Goal: Information Seeking & Learning: Learn about a topic

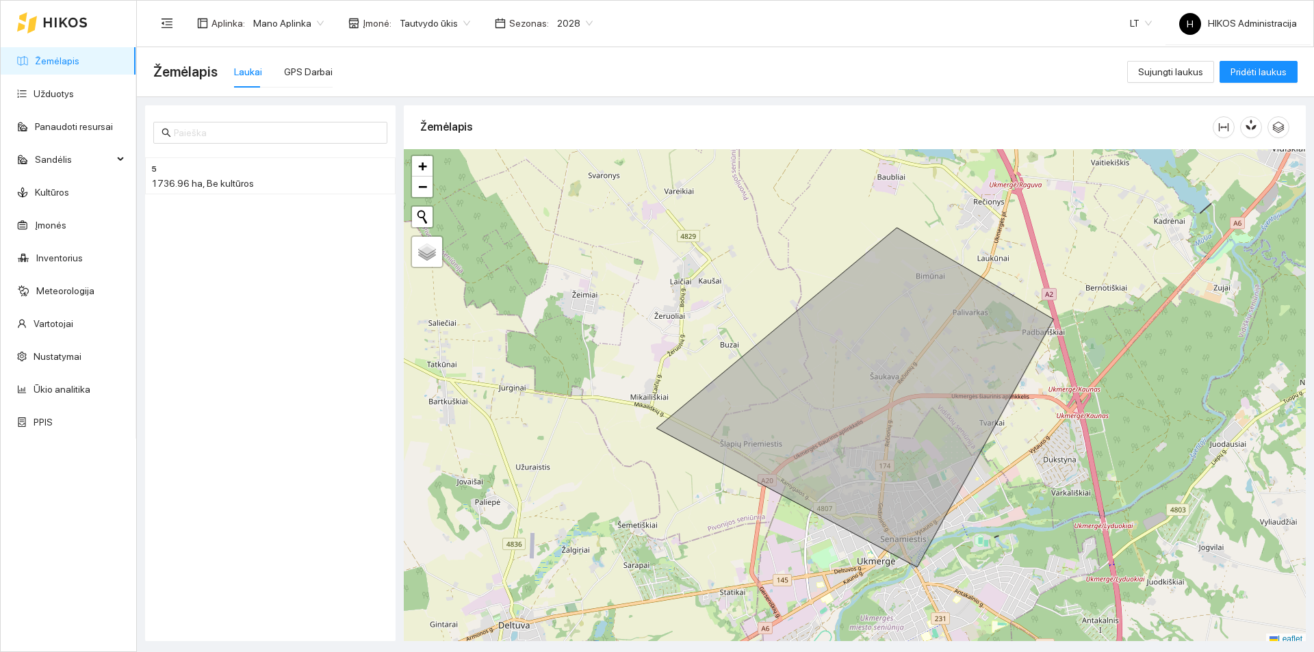
click at [279, 25] on span "Mano Aplinka" at bounding box center [288, 23] width 71 height 21
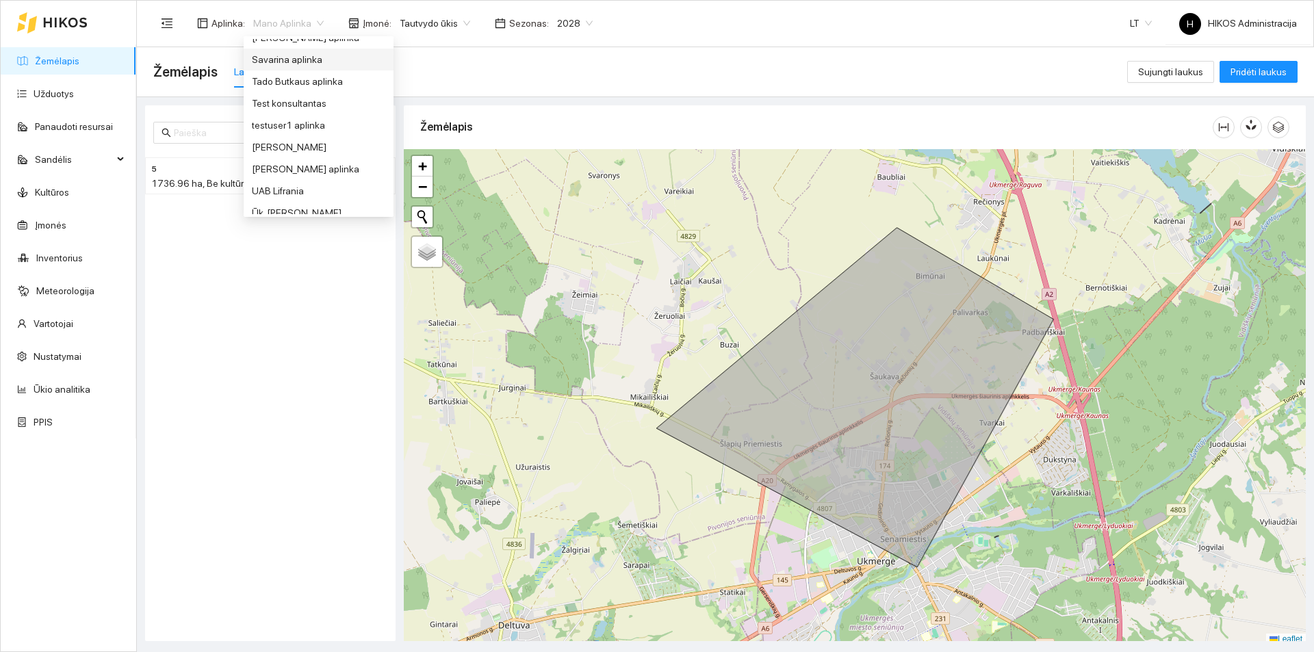
scroll to position [212, 0]
click at [326, 163] on div "Groward Group" at bounding box center [318, 166] width 133 height 15
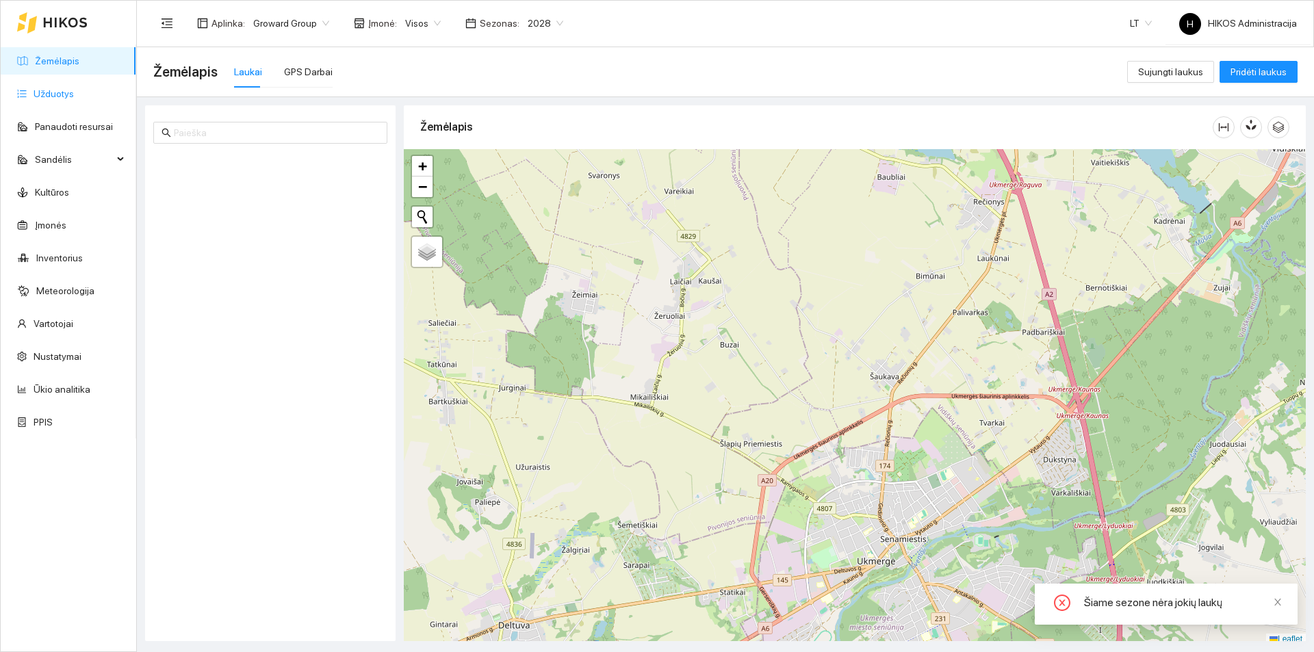
click at [74, 94] on link "Užduotys" at bounding box center [54, 93] width 40 height 11
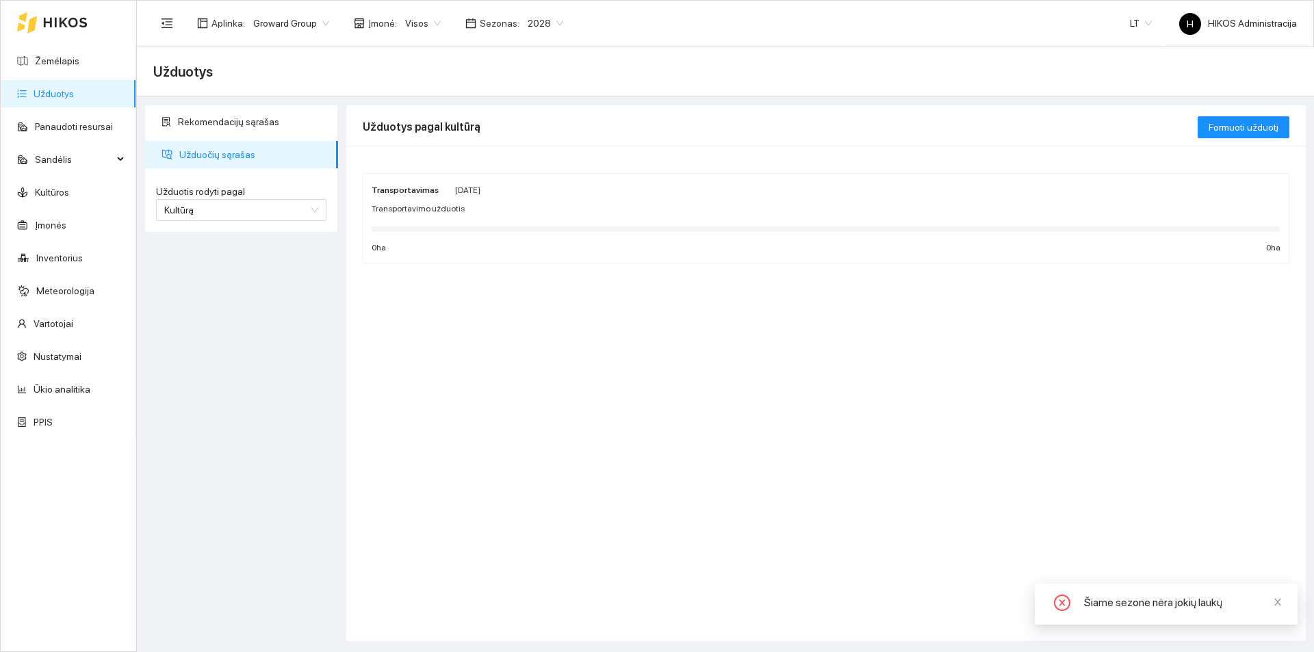
click at [533, 22] on span "2028" at bounding box center [546, 23] width 36 height 21
click at [536, 162] on div "2026" at bounding box center [536, 159] width 36 height 15
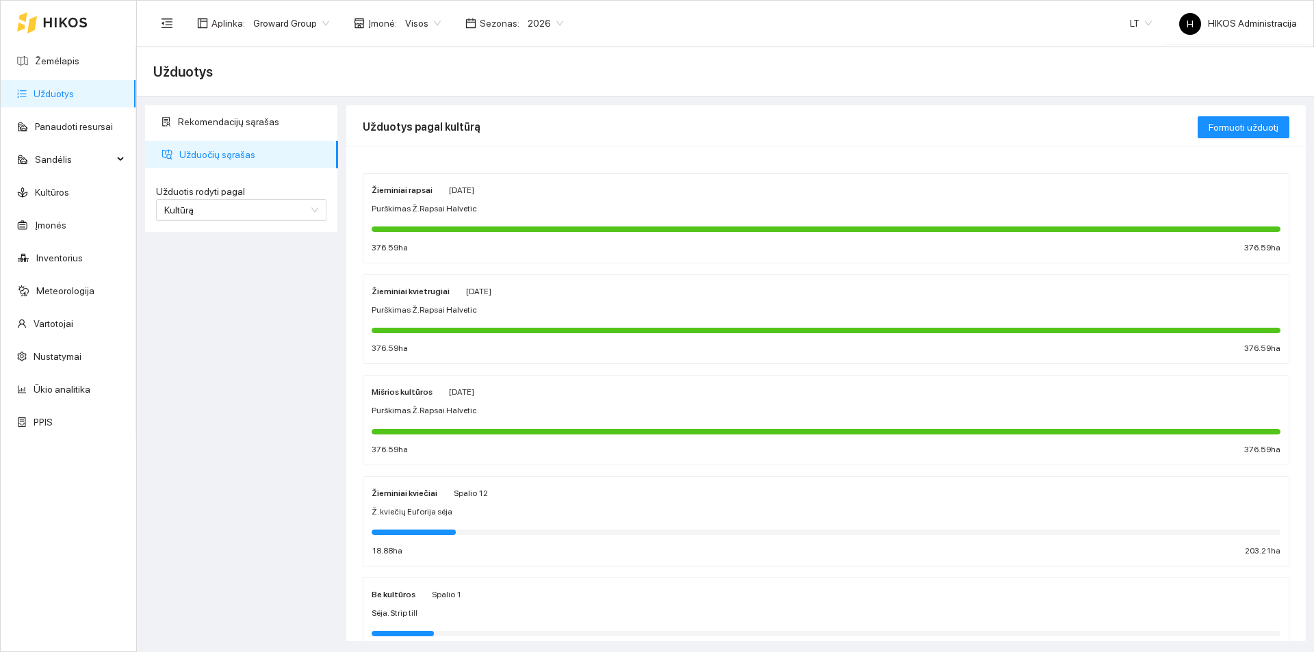
click at [481, 497] on span "Spalio 12" at bounding box center [471, 494] width 34 height 10
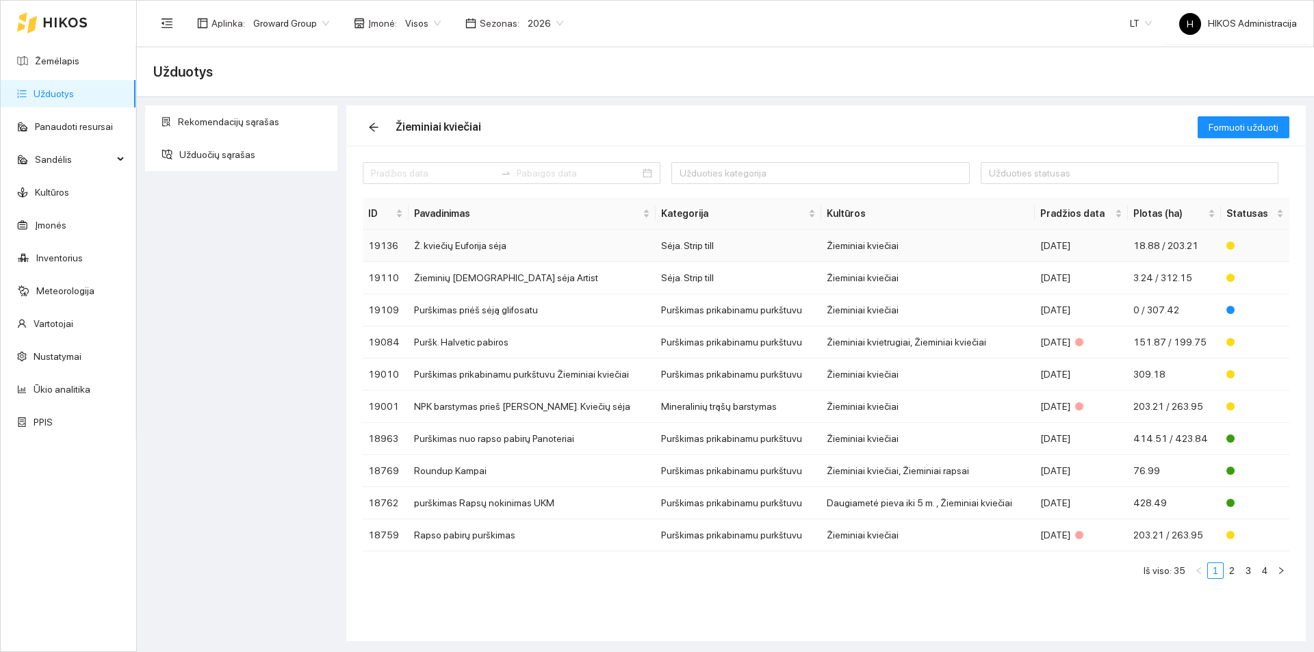
click at [489, 251] on td "Ž. kviečių Euforija sėja" at bounding box center [532, 246] width 247 height 32
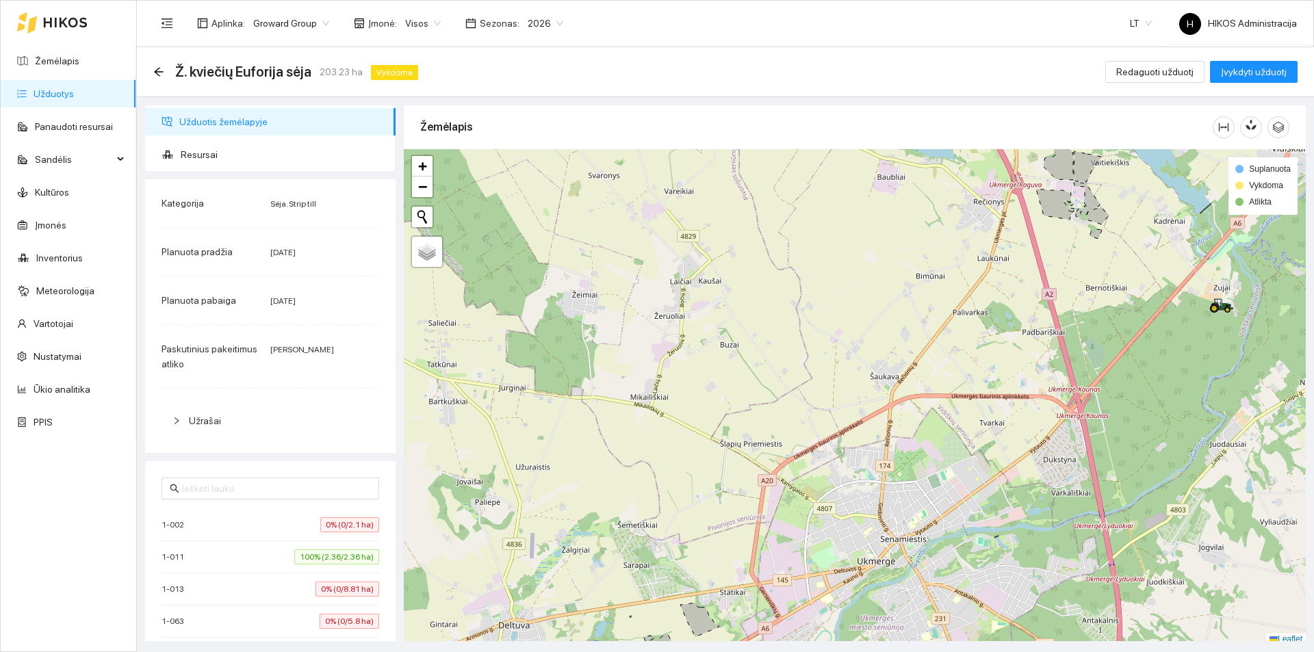
click at [296, 556] on span "100% (2.36/2.36 ha)" at bounding box center [336, 557] width 85 height 15
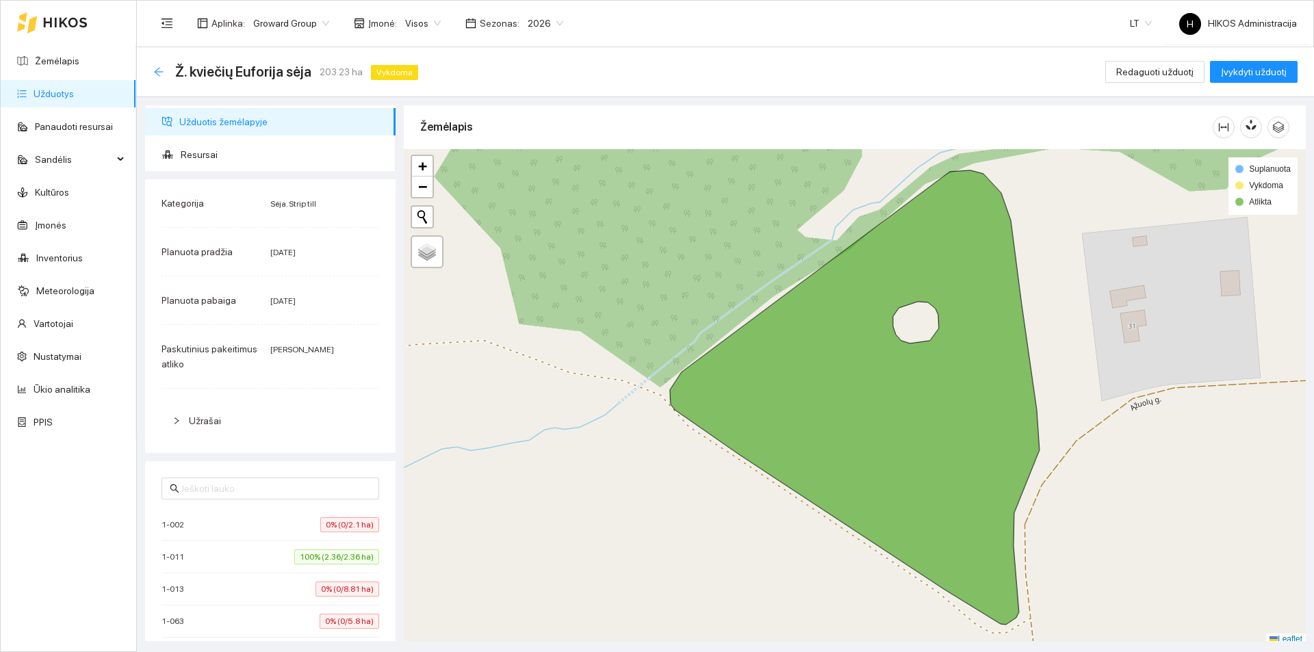
click at [155, 70] on icon "arrow-left" at bounding box center [158, 71] width 11 height 11
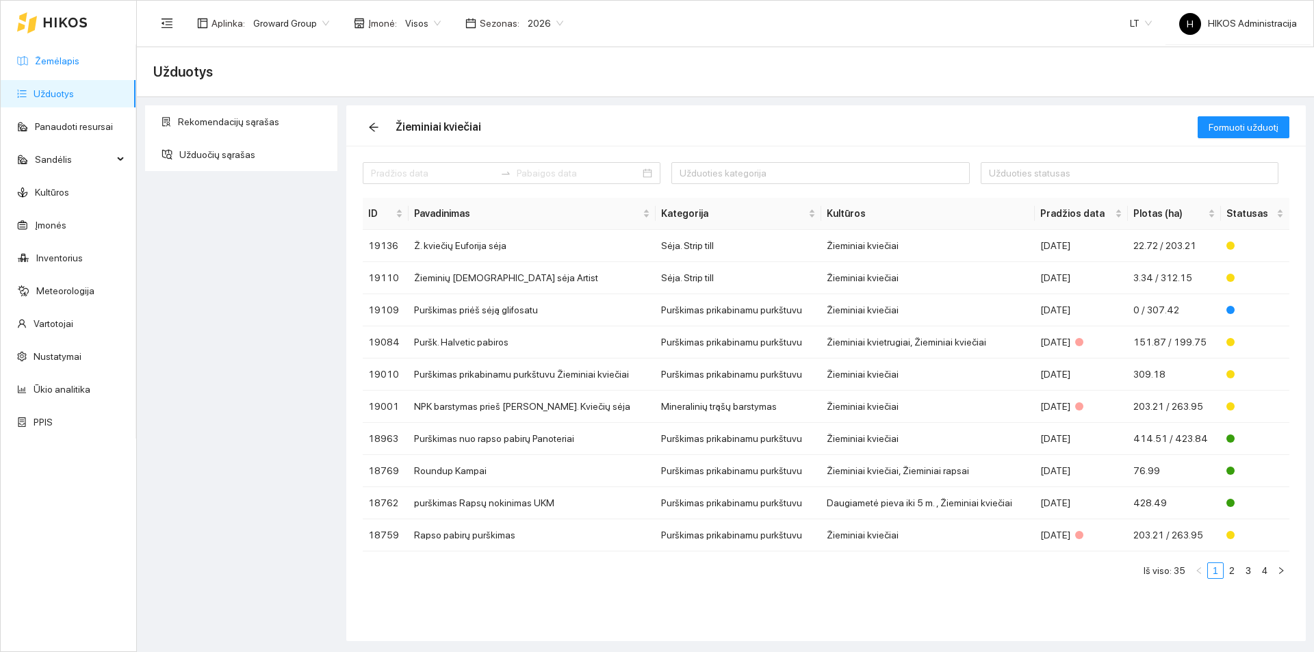
click at [79, 66] on link "Žemėlapis" at bounding box center [57, 60] width 44 height 11
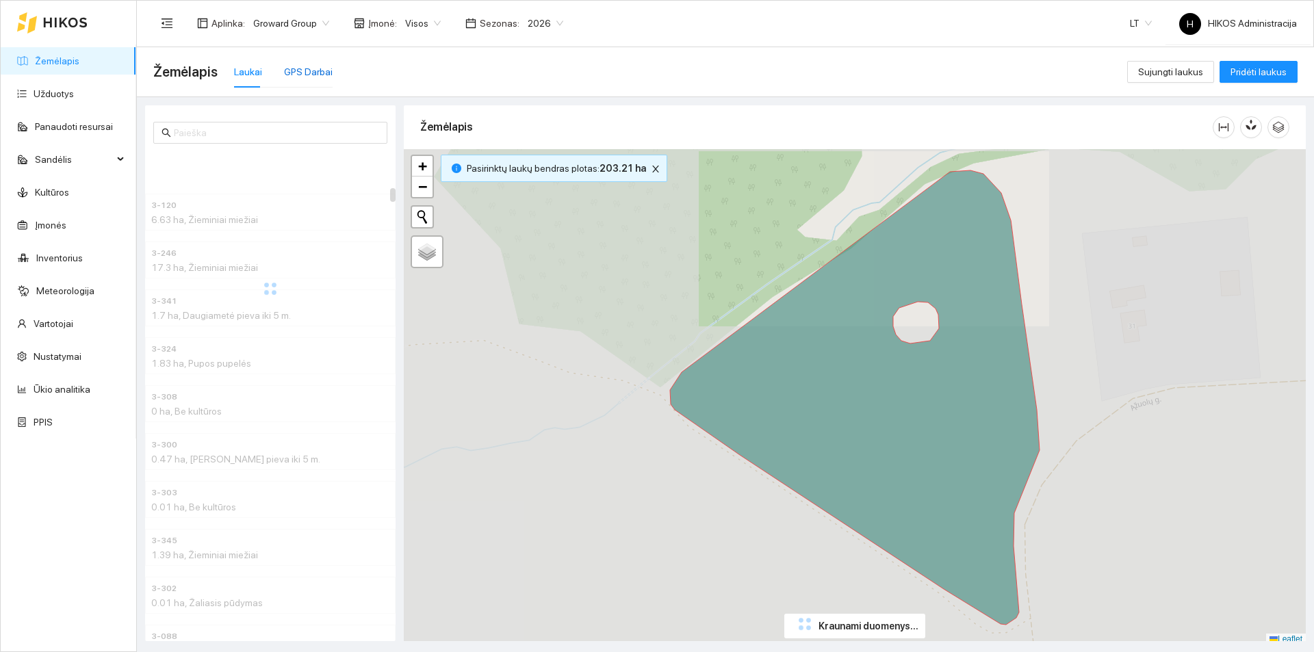
click at [307, 75] on div "GPS Darbai" at bounding box center [308, 71] width 49 height 15
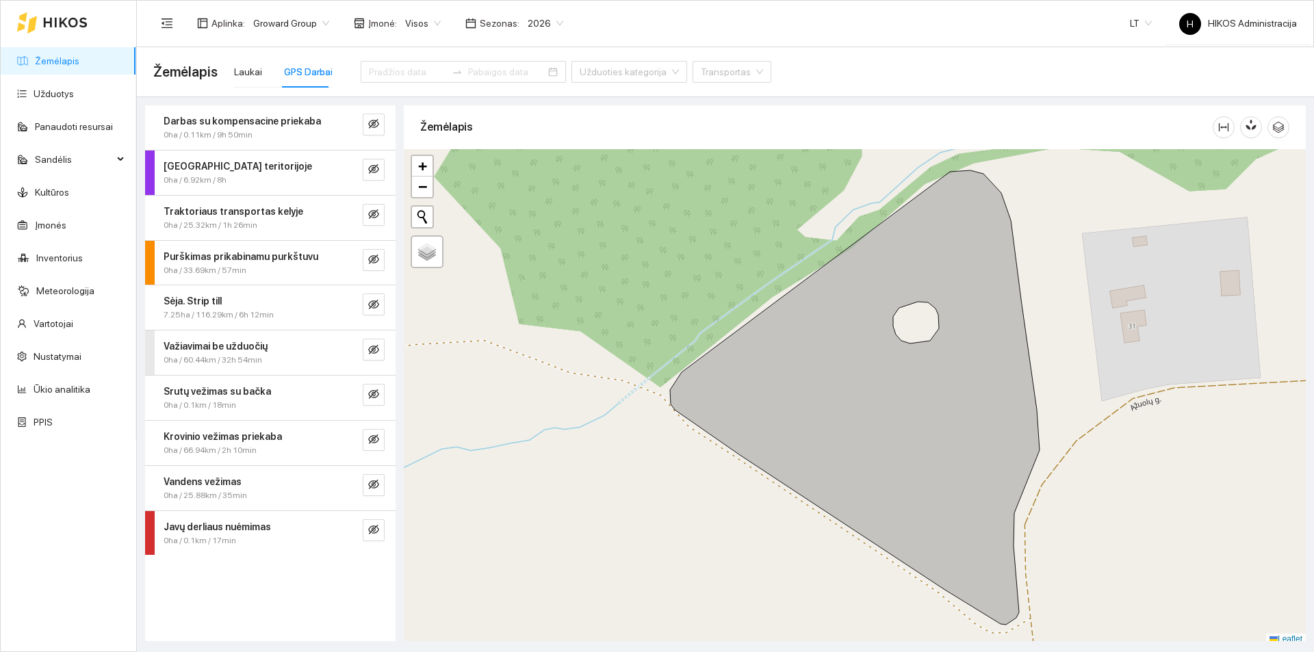
click at [416, 25] on span "Visos" at bounding box center [423, 23] width 36 height 21
click at [396, 67] on input at bounding box center [407, 71] width 77 height 15
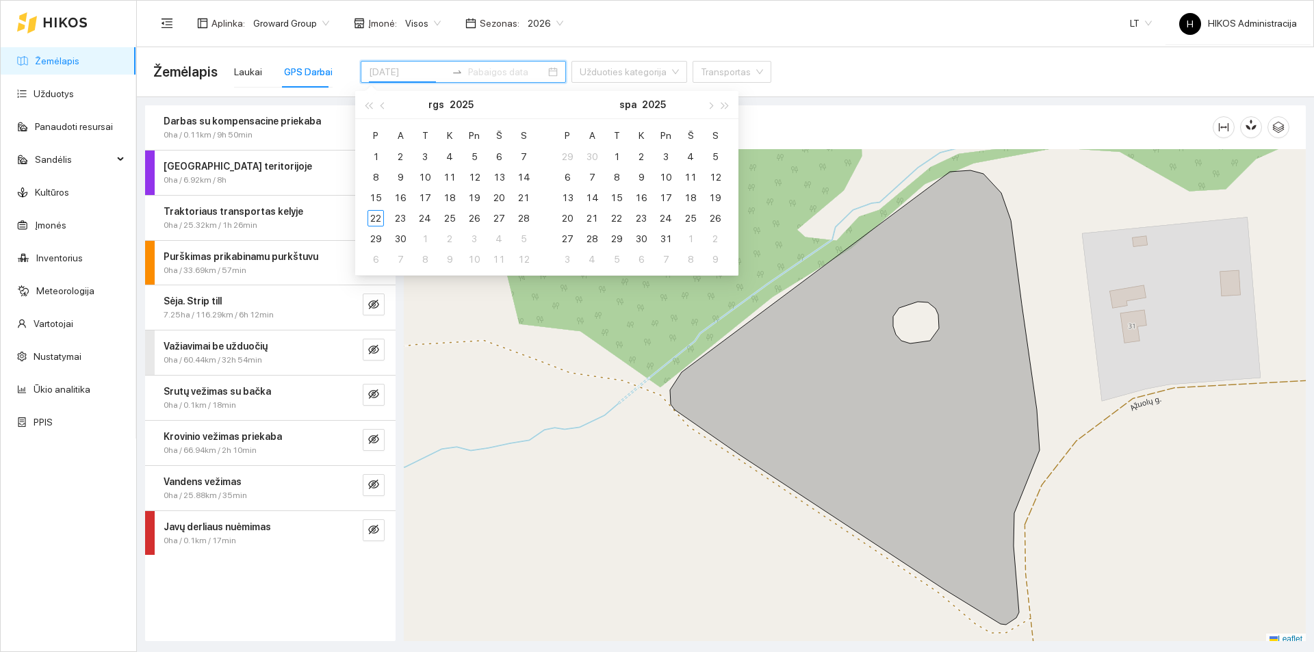
type input "2025-10-11"
type input "[DATE]"
click at [450, 204] on div "18" at bounding box center [450, 198] width 16 height 16
click at [468, 201] on div "19" at bounding box center [474, 198] width 16 height 16
type input "[DATE]"
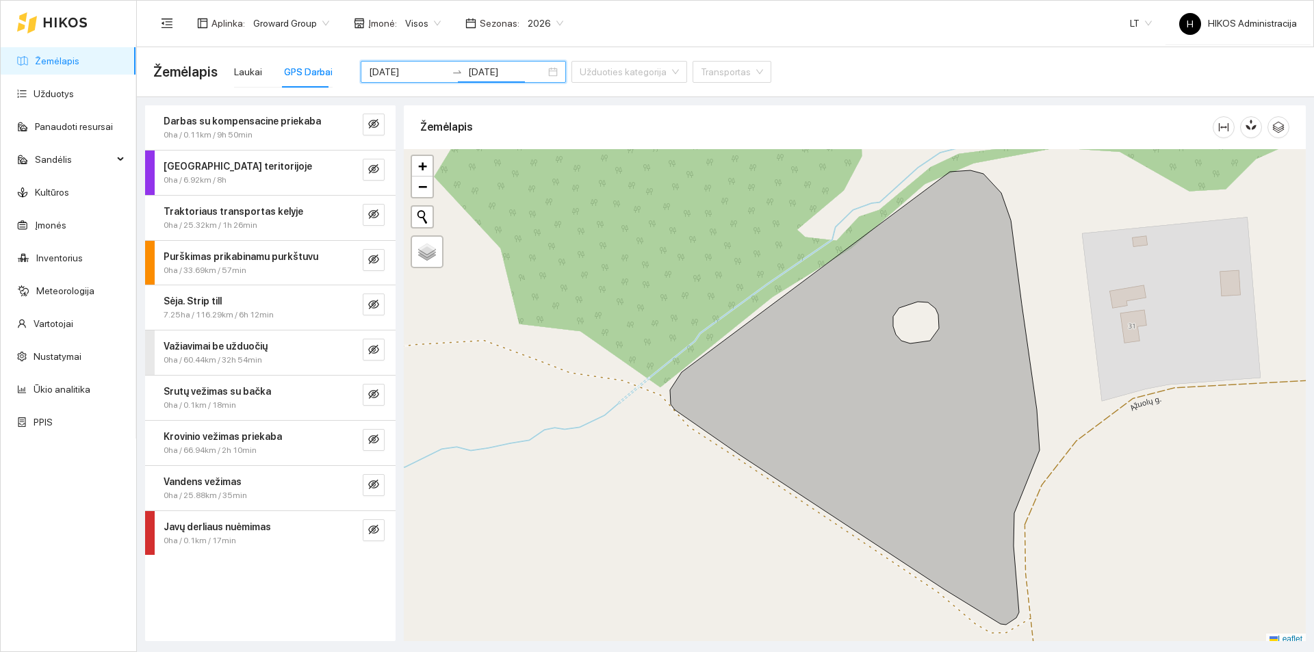
click at [399, 24] on div "Visos" at bounding box center [423, 23] width 52 height 22
click at [500, 71] on div "UAB "Zujų paukštynas" Ukmerge" at bounding box center [470, 71] width 140 height 15
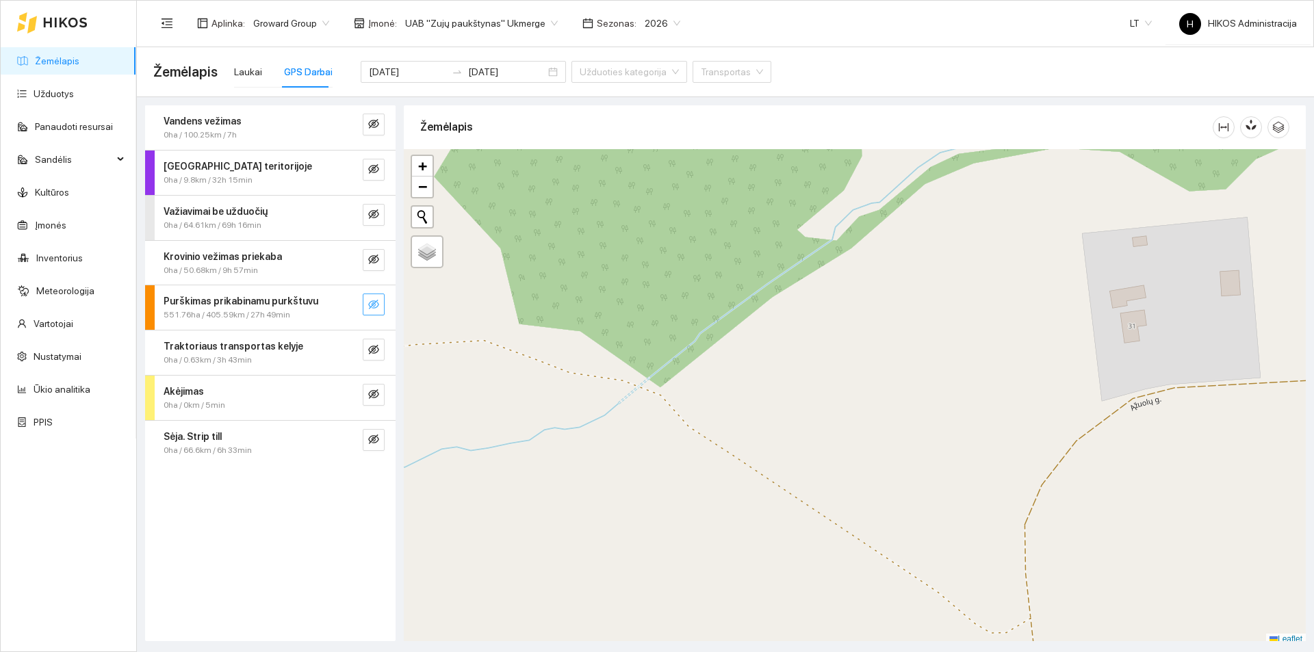
click at [368, 309] on icon "eye-invisible" at bounding box center [373, 304] width 11 height 11
click at [352, 306] on button "button" at bounding box center [346, 305] width 22 height 22
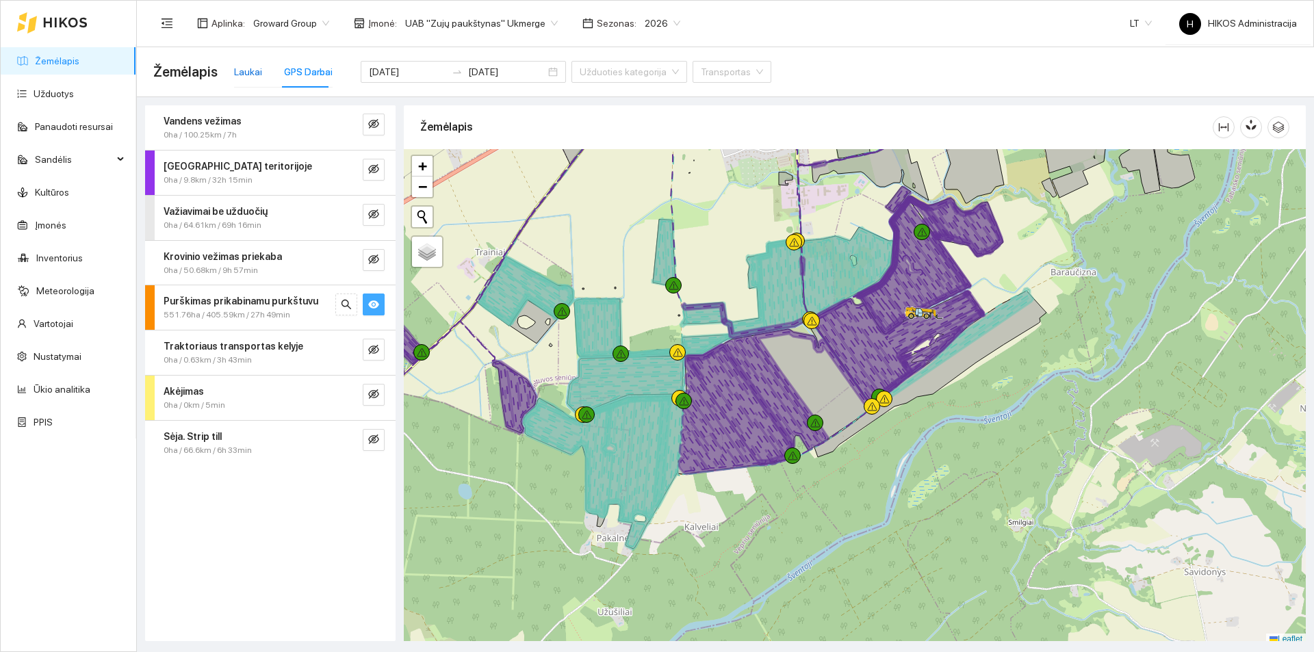
click at [250, 72] on div "Laukai" at bounding box center [248, 71] width 28 height 15
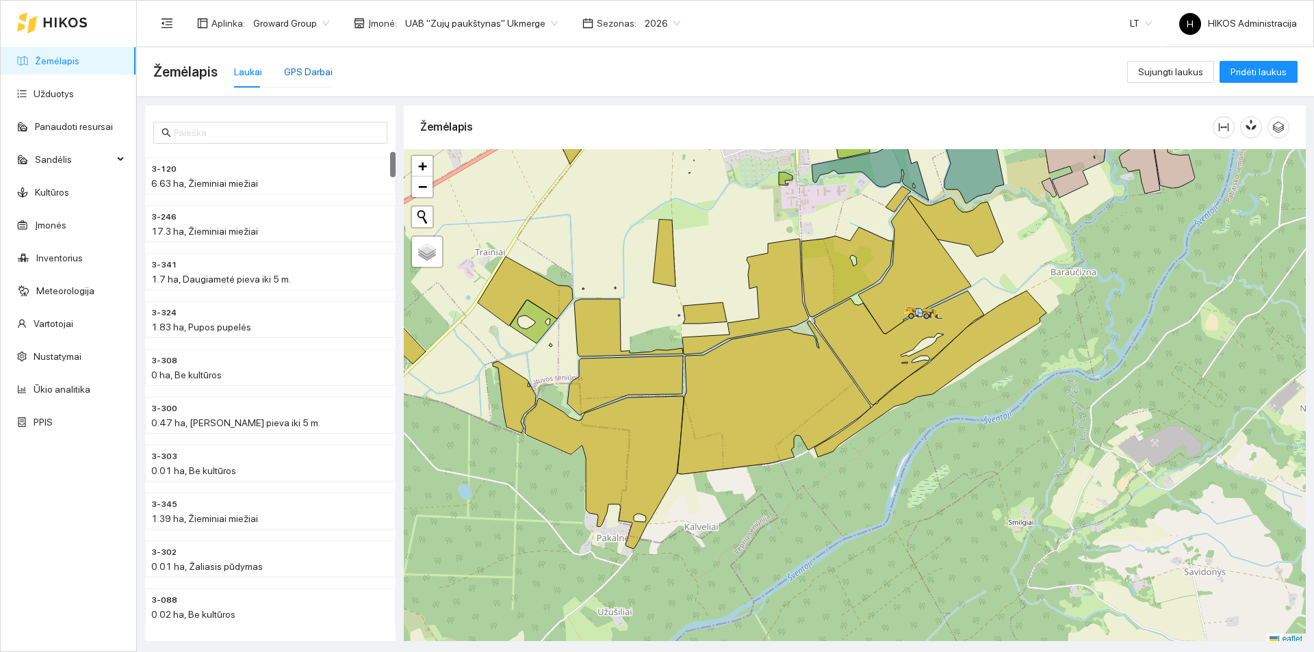
click at [307, 71] on div "GPS Darbai" at bounding box center [308, 71] width 49 height 15
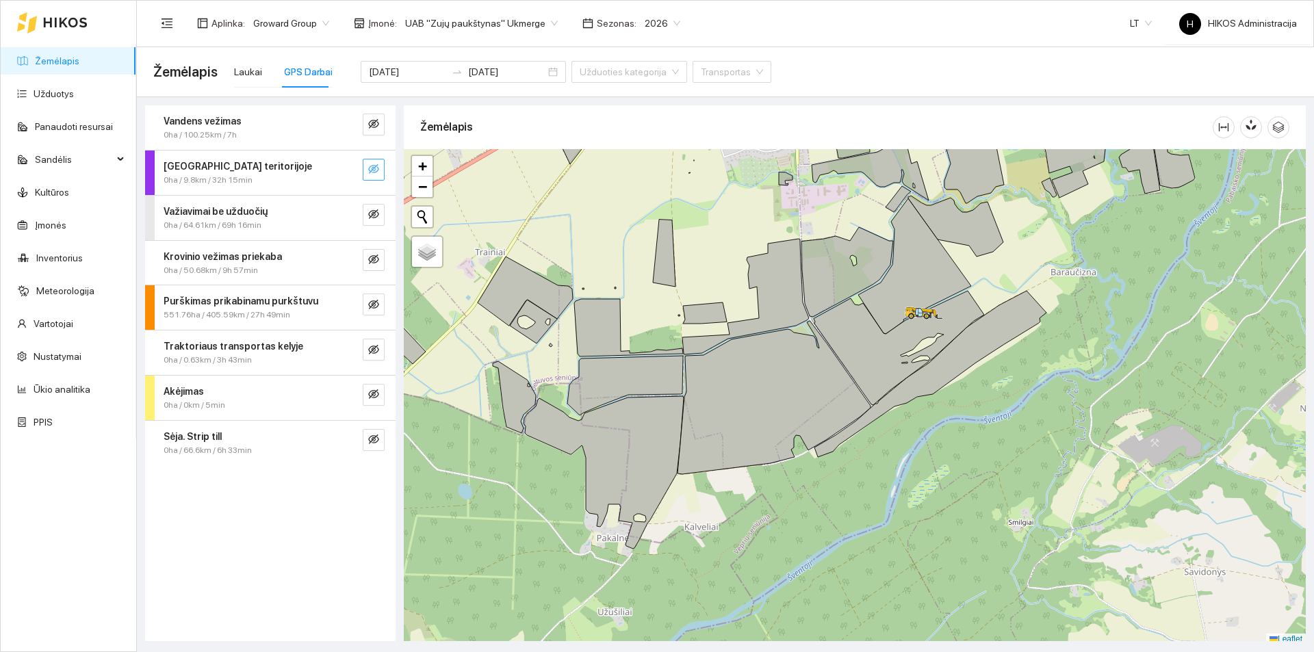
click at [374, 171] on icon "eye-invisible" at bounding box center [374, 169] width 3 height 3
click at [374, 168] on icon "eye" at bounding box center [373, 169] width 11 height 11
click at [381, 301] on button "button" at bounding box center [374, 305] width 22 height 22
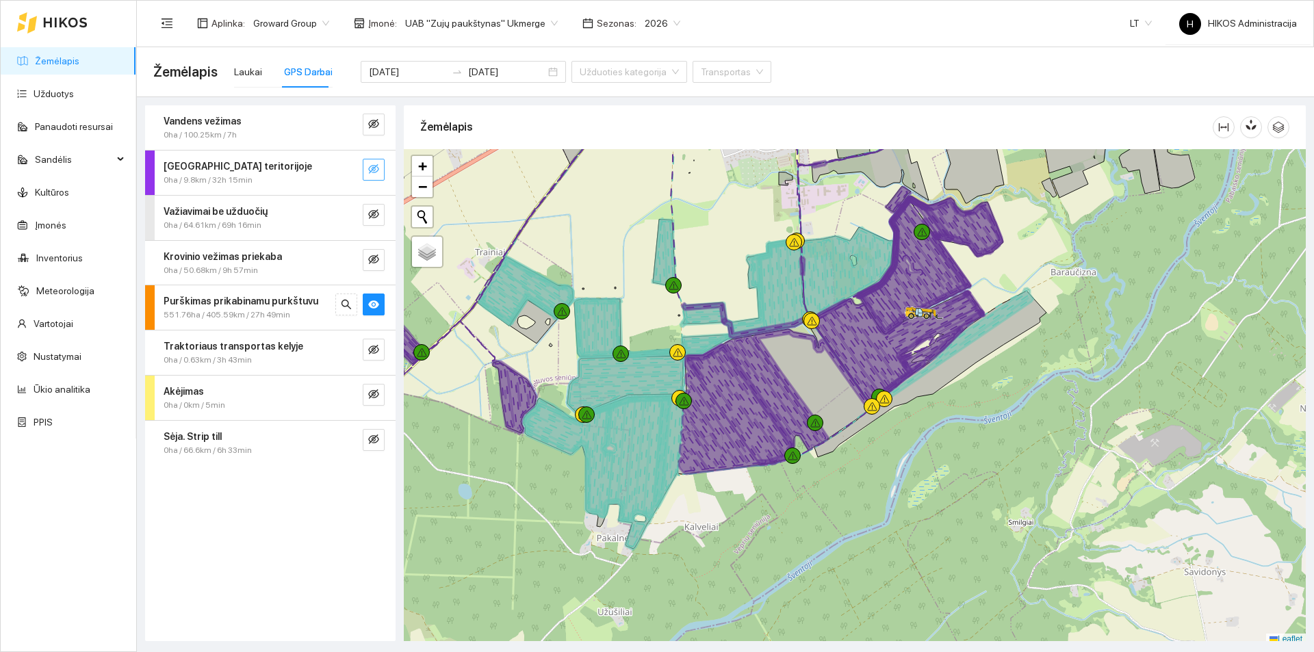
click at [316, 307] on div "Purškimas prikabinamu purkštuvu" at bounding box center [248, 301] width 168 height 15
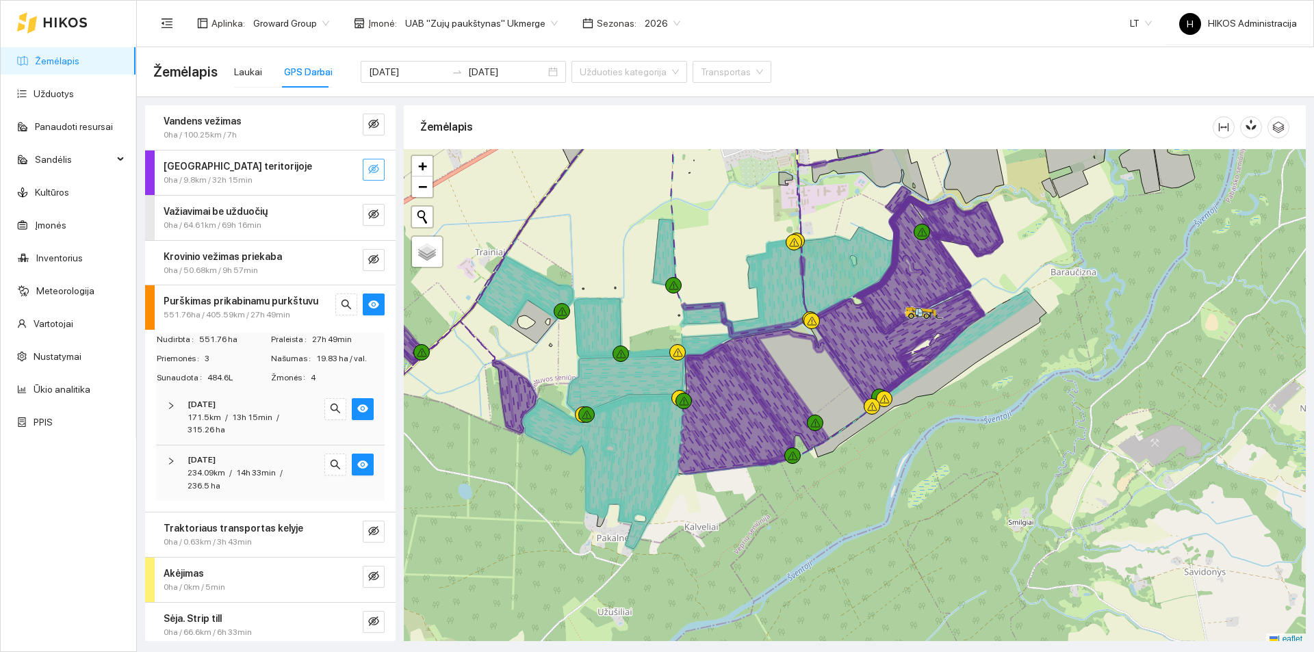
click at [257, 413] on span "13h 15min" at bounding box center [252, 418] width 40 height 10
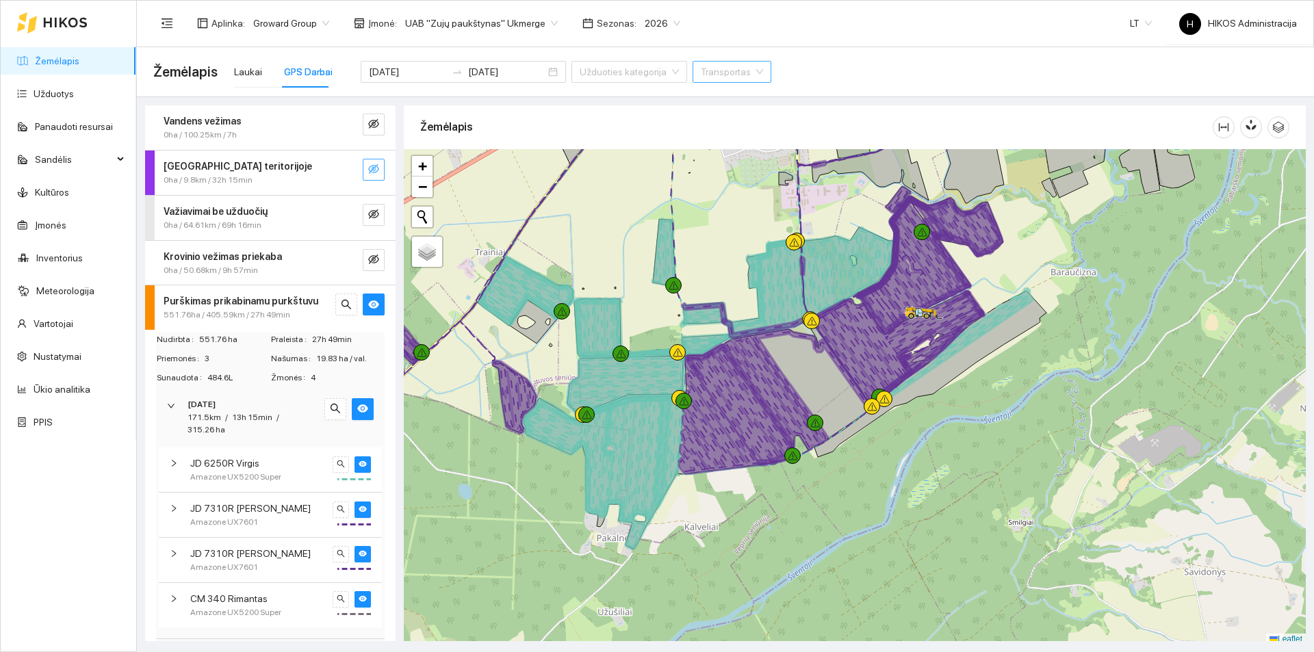
click at [701, 78] on input "search" at bounding box center [727, 72] width 53 height 21
type input "vir"
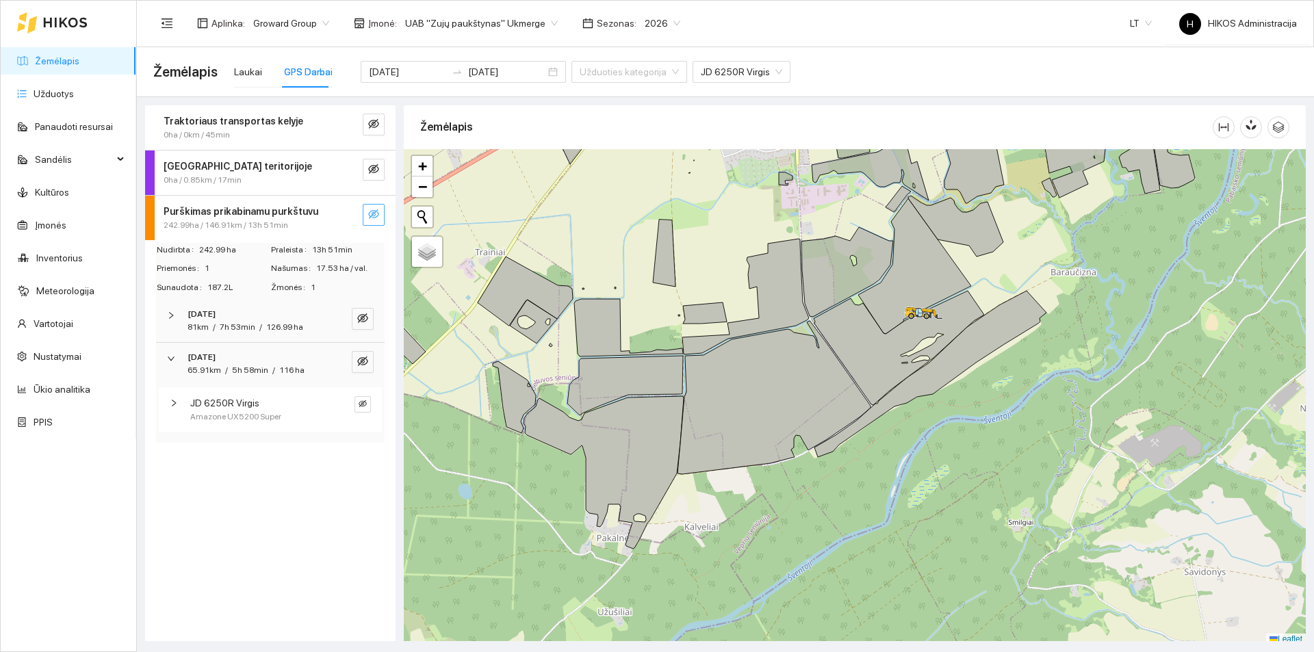
click at [377, 218] on icon "eye-invisible" at bounding box center [373, 214] width 11 height 11
click at [379, 216] on icon "eye-invisible" at bounding box center [373, 214] width 11 height 11
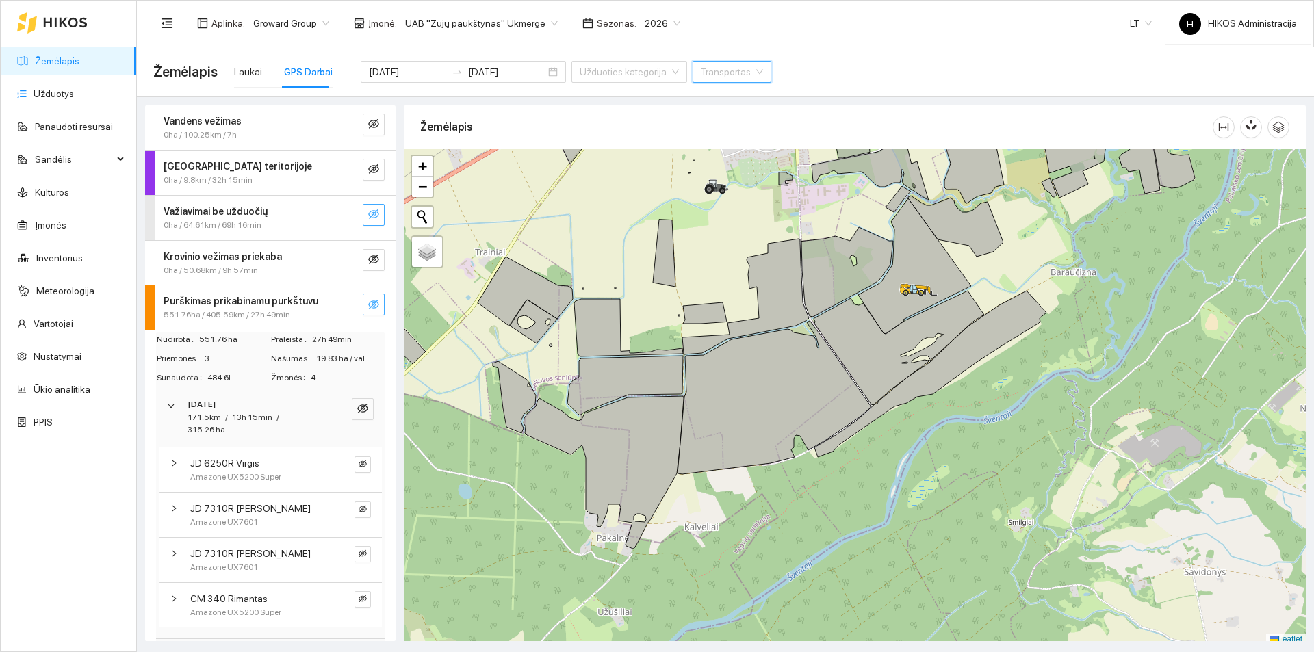
click at [368, 216] on icon "eye-invisible" at bounding box center [373, 214] width 11 height 11
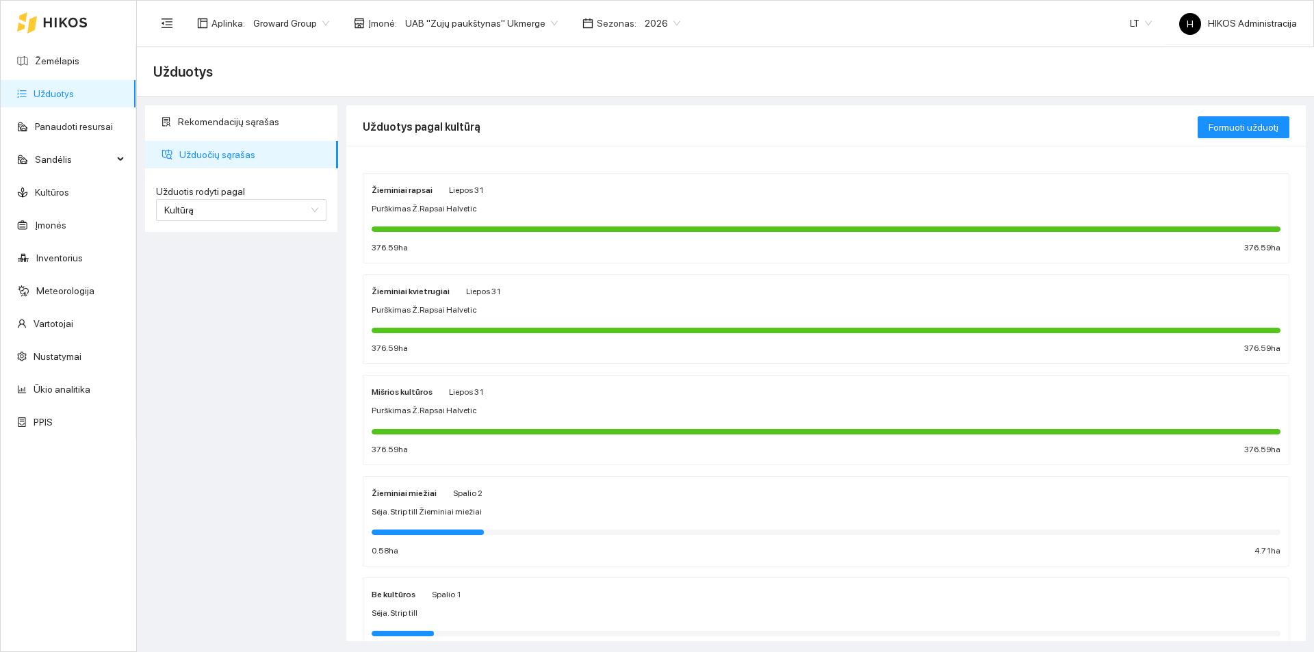
click at [439, 196] on div "Žieminiai rapsai Liepos 31" at bounding box center [428, 189] width 112 height 15
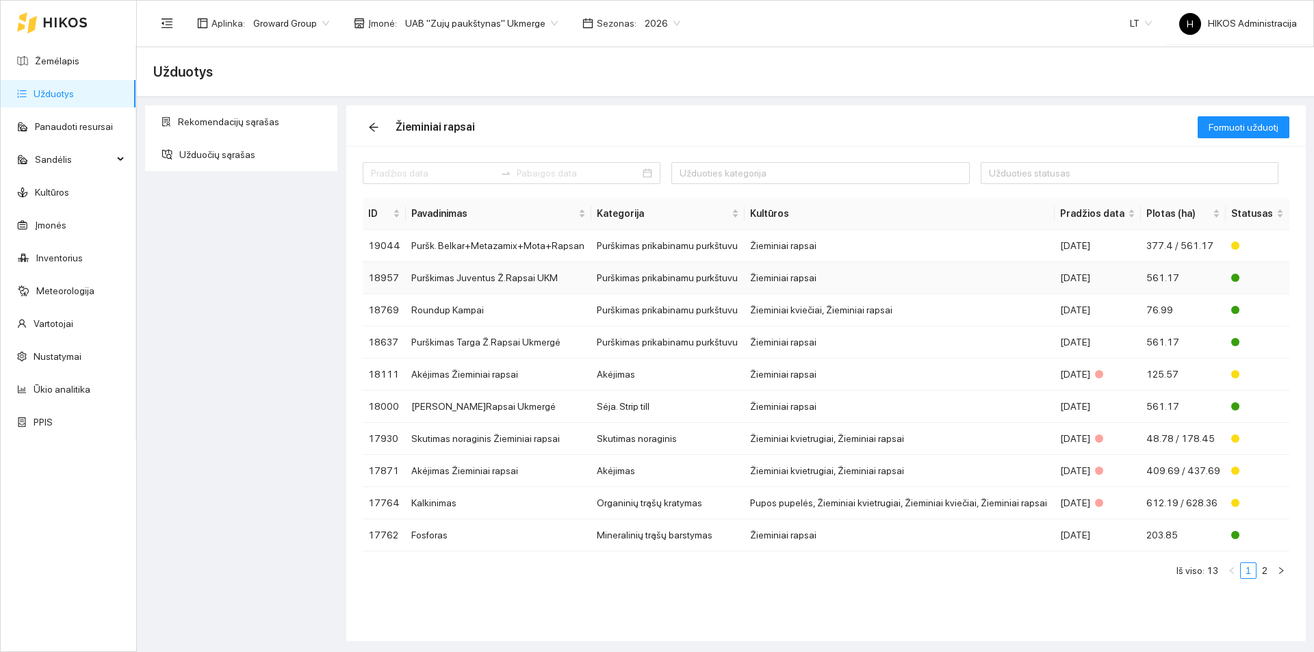
click at [550, 270] on td "Purškimas Juventus Ž.Rapsai UKM" at bounding box center [499, 278] width 186 height 32
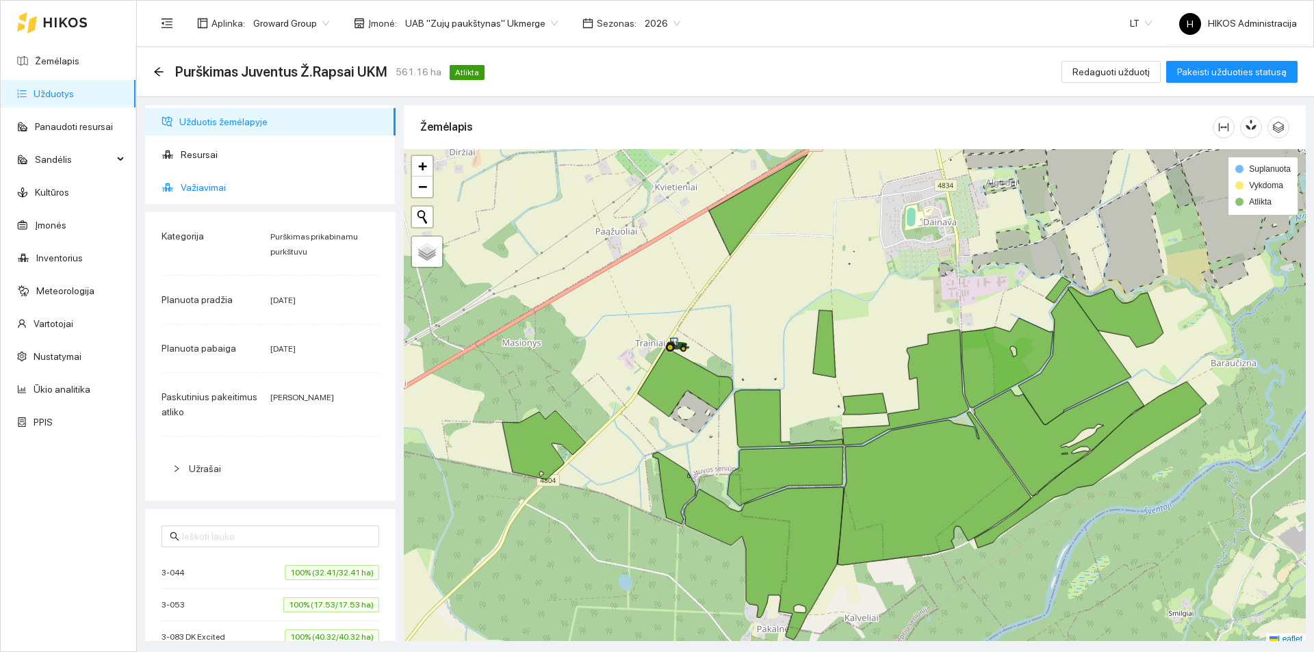
click at [213, 193] on span "Važiavimai" at bounding box center [283, 187] width 204 height 27
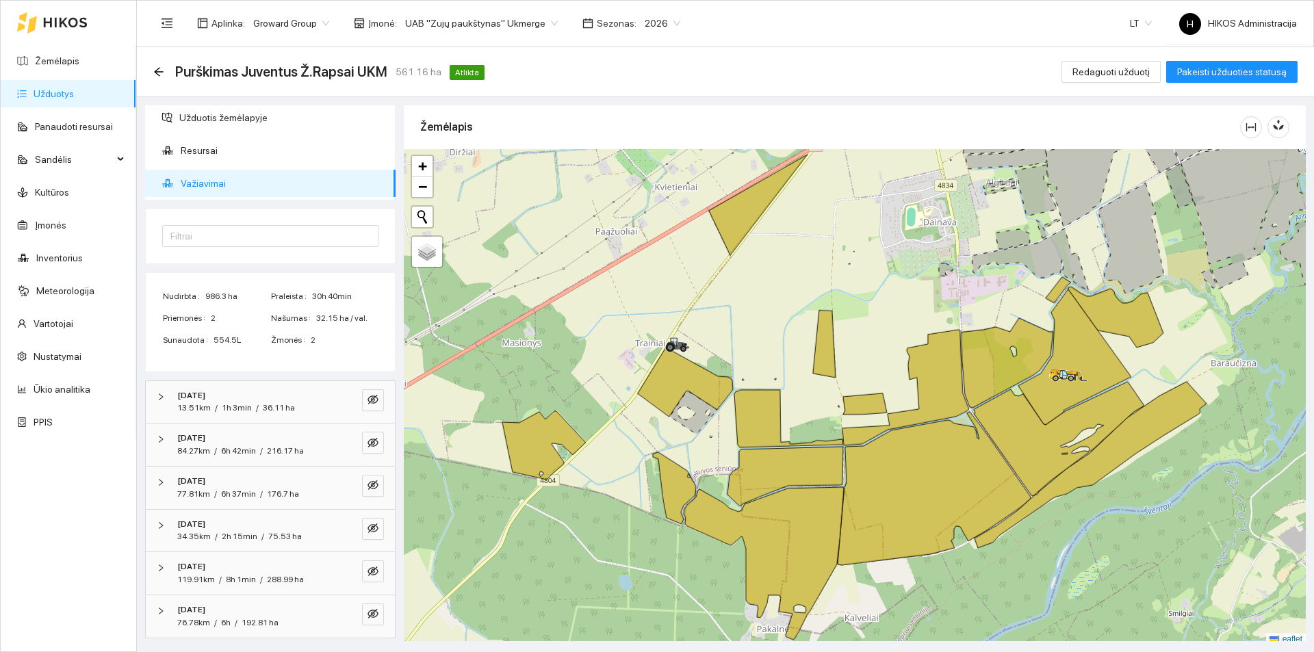
scroll to position [5, 0]
click at [362, 571] on button "button" at bounding box center [373, 570] width 22 height 22
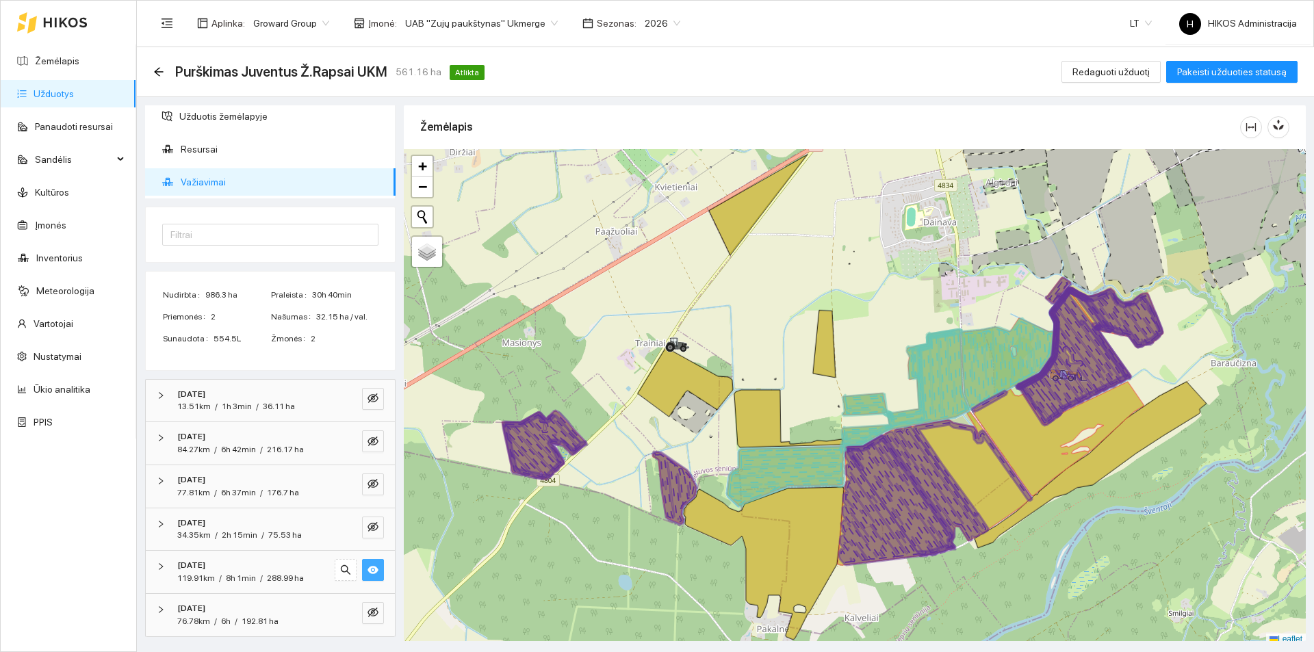
click at [368, 571] on icon "eye" at bounding box center [373, 570] width 11 height 8
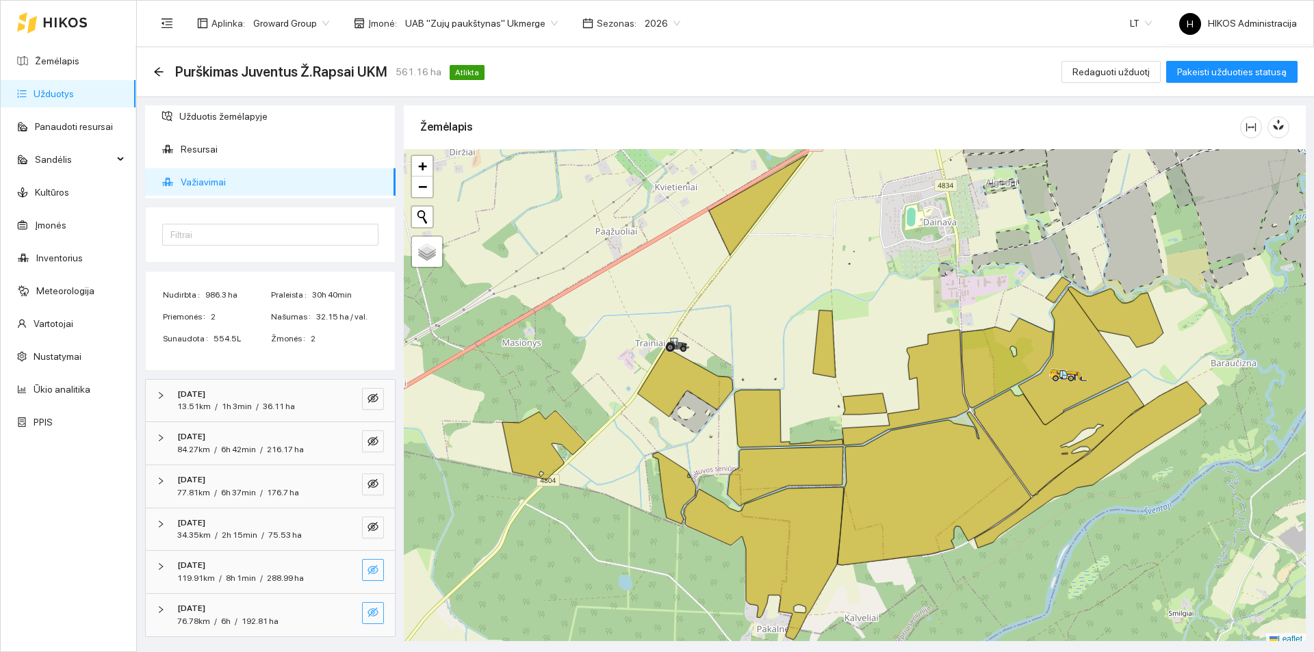
click at [368, 616] on icon "eye-invisible" at bounding box center [373, 613] width 11 height 10
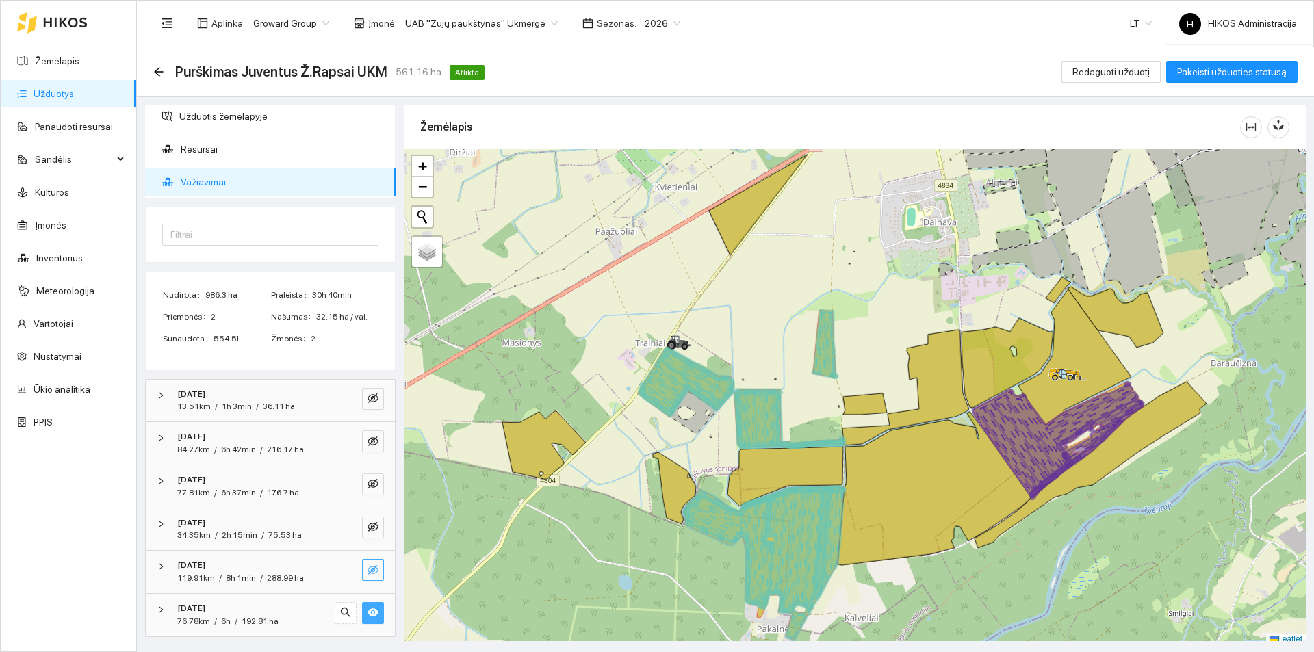
click at [368, 611] on icon "eye" at bounding box center [373, 613] width 11 height 8
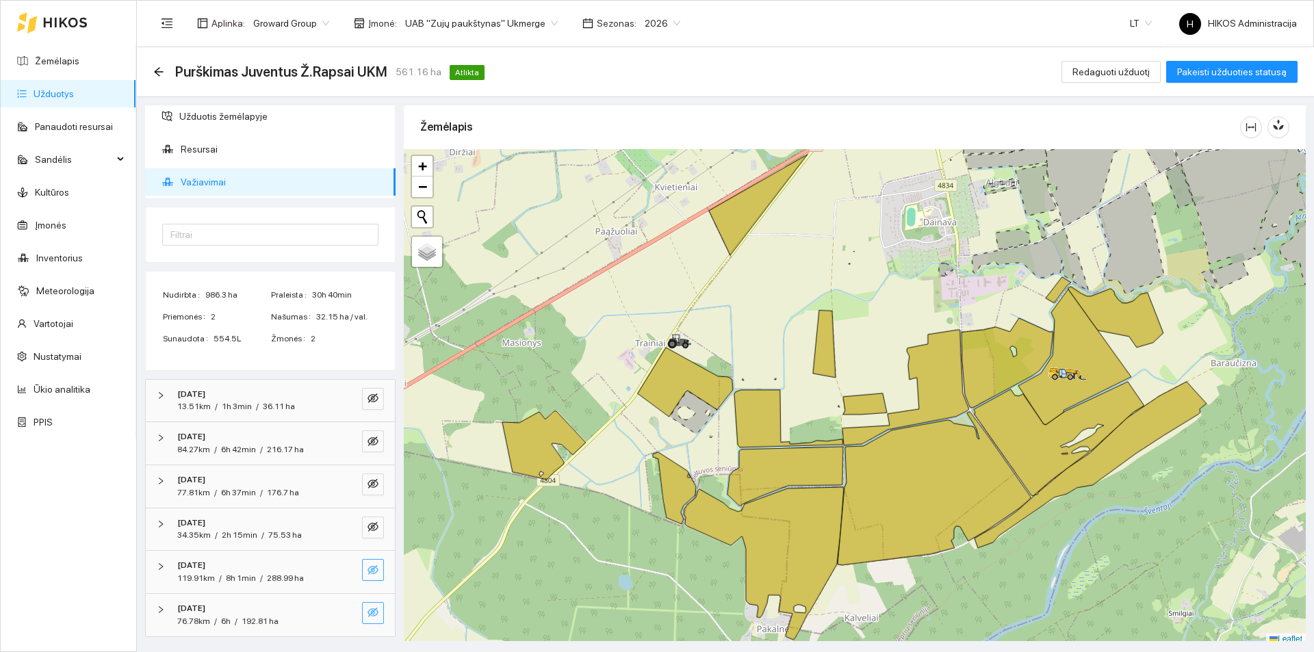
click at [368, 576] on span "eye-invisible" at bounding box center [373, 571] width 11 height 13
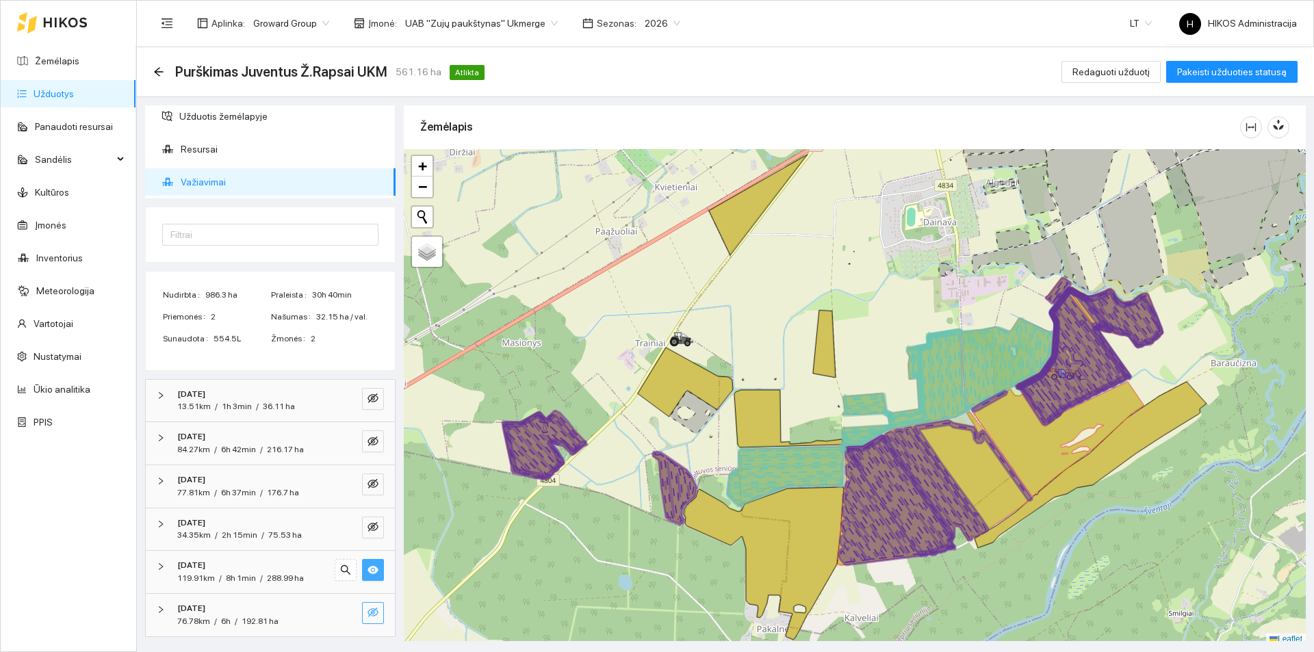
click at [369, 612] on button "button" at bounding box center [373, 613] width 22 height 22
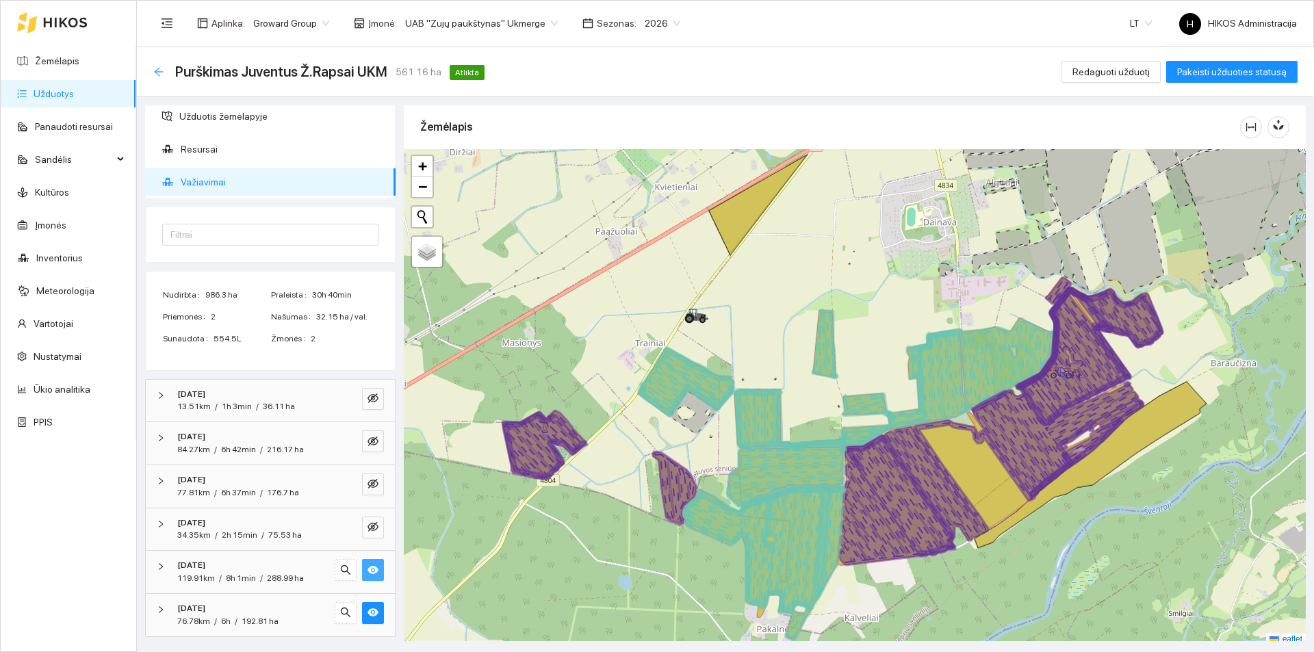
click at [161, 70] on icon "arrow-left" at bounding box center [158, 71] width 11 height 11
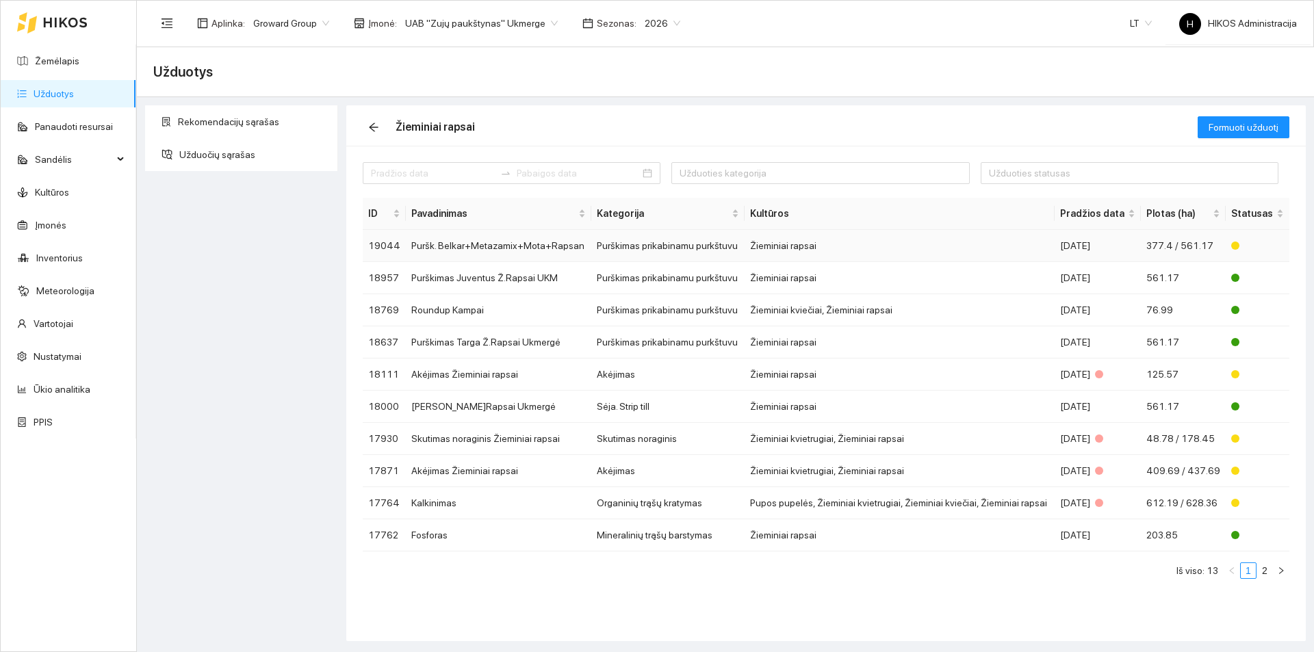
click at [479, 246] on td "Puršk. Belkar+Metazamix+Mota+Rapsan" at bounding box center [499, 246] width 186 height 32
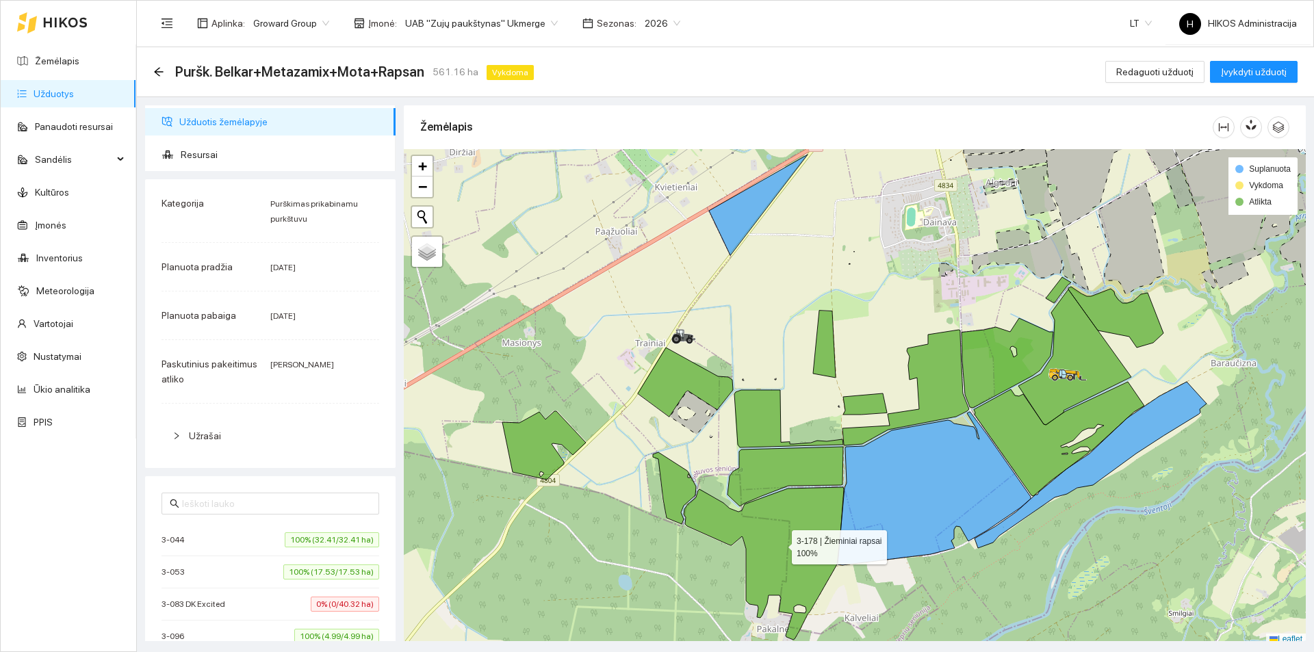
scroll to position [4, 0]
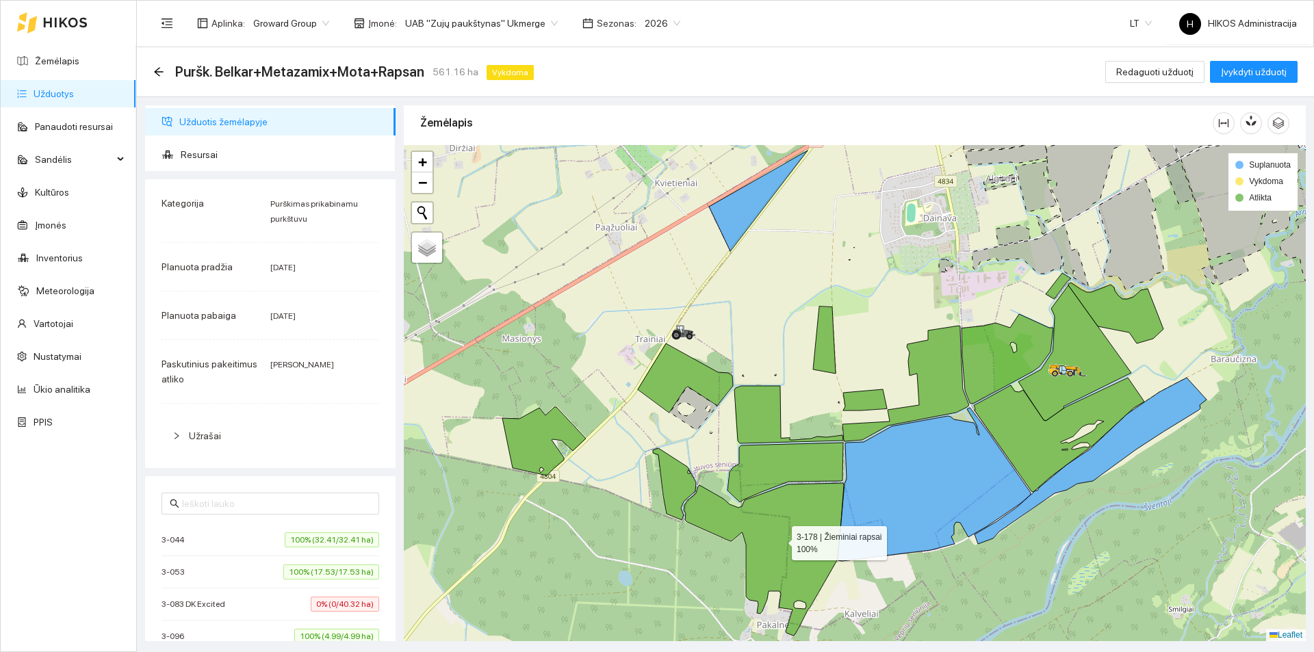
click at [806, 498] on icon at bounding box center [764, 559] width 160 height 153
click at [158, 71] on icon "arrow-left" at bounding box center [158, 71] width 11 height 11
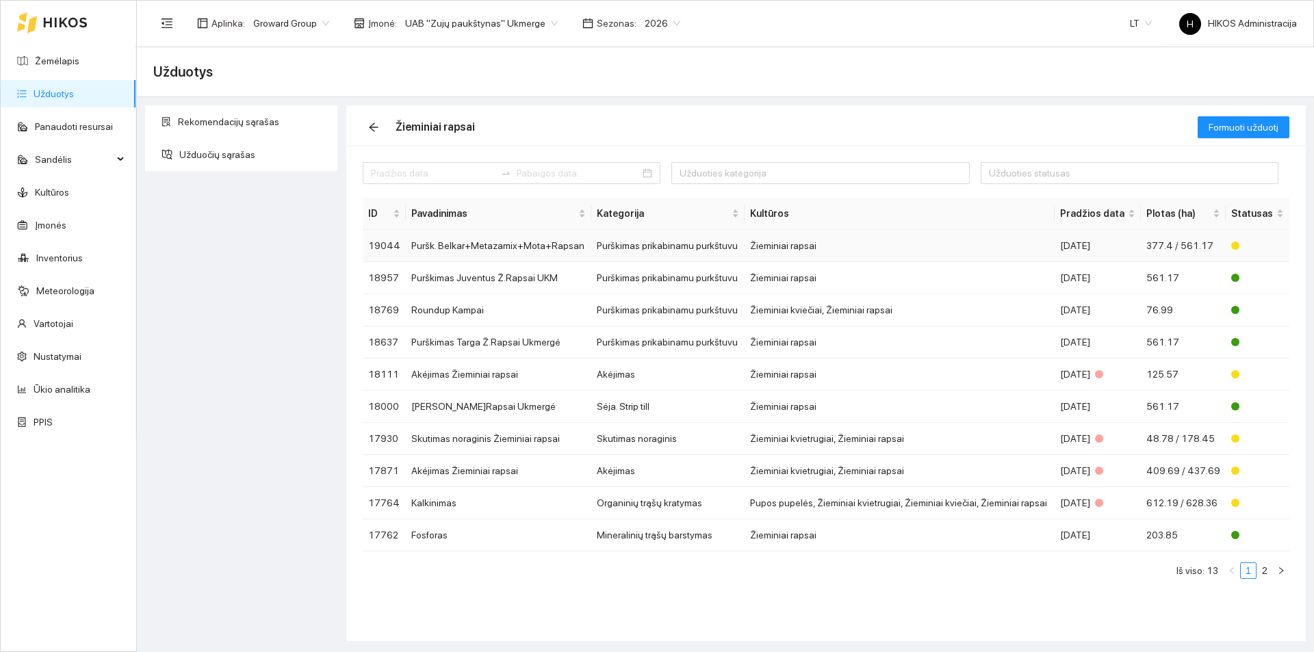
click at [500, 250] on td "Puršk. Belkar+Metazamix+Mota+Rapsan" at bounding box center [499, 246] width 186 height 32
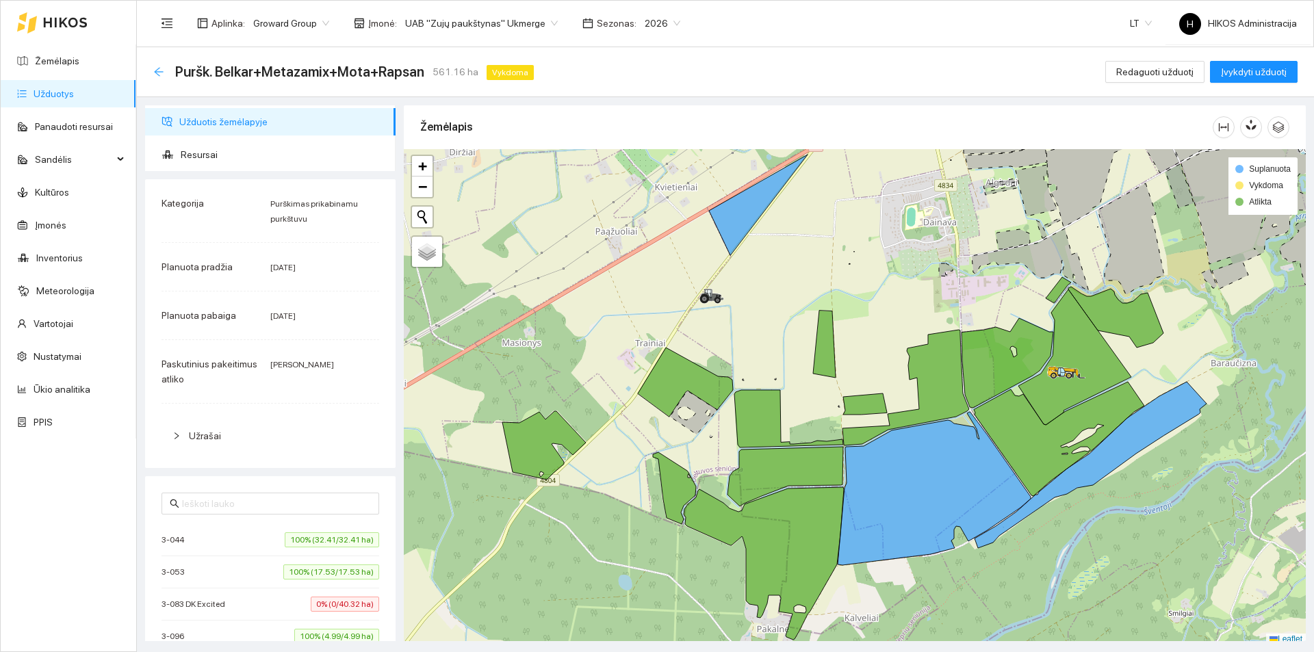
click at [157, 75] on icon "arrow-left" at bounding box center [158, 71] width 11 height 11
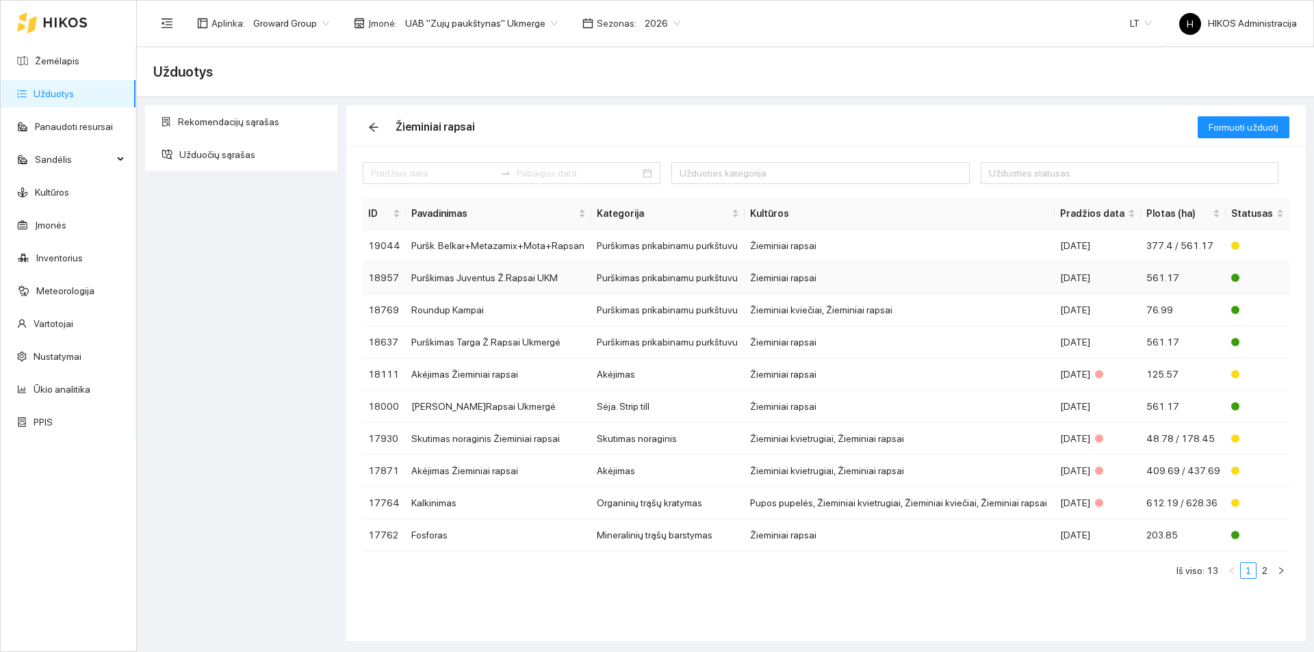
click at [635, 272] on td "Purškimas prikabinamu purkštuvu" at bounding box center [667, 278] width 153 height 32
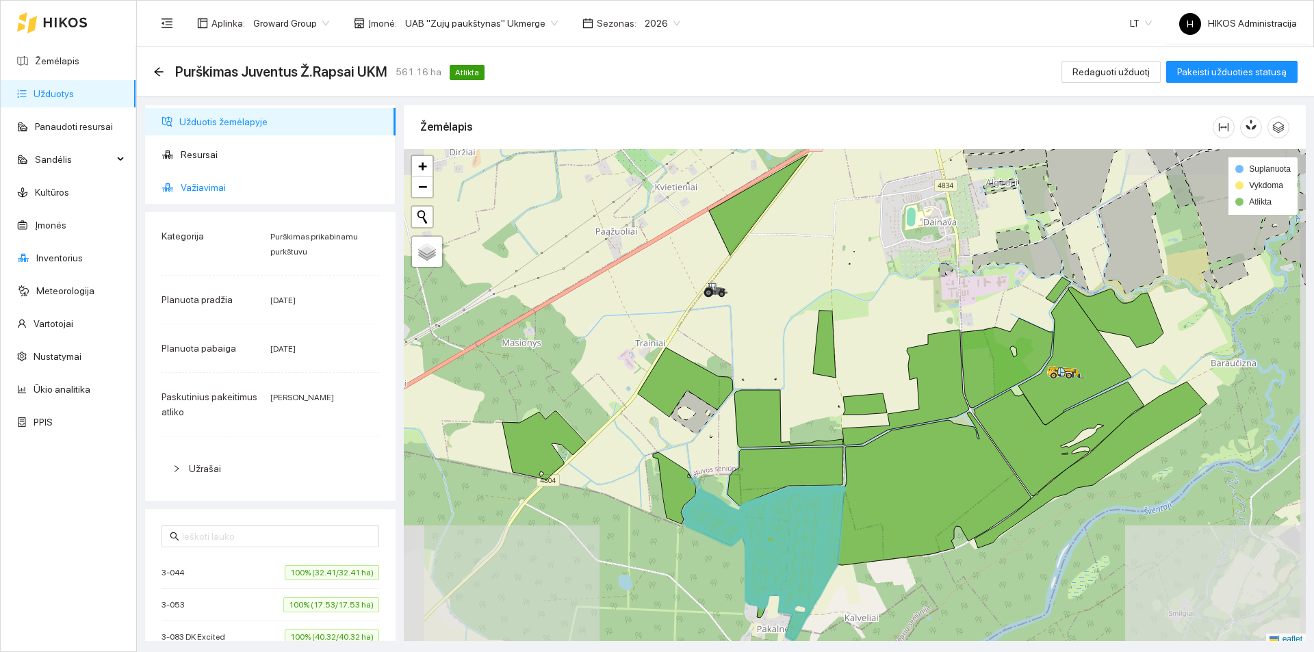
click at [236, 189] on span "Važiavimai" at bounding box center [283, 187] width 204 height 27
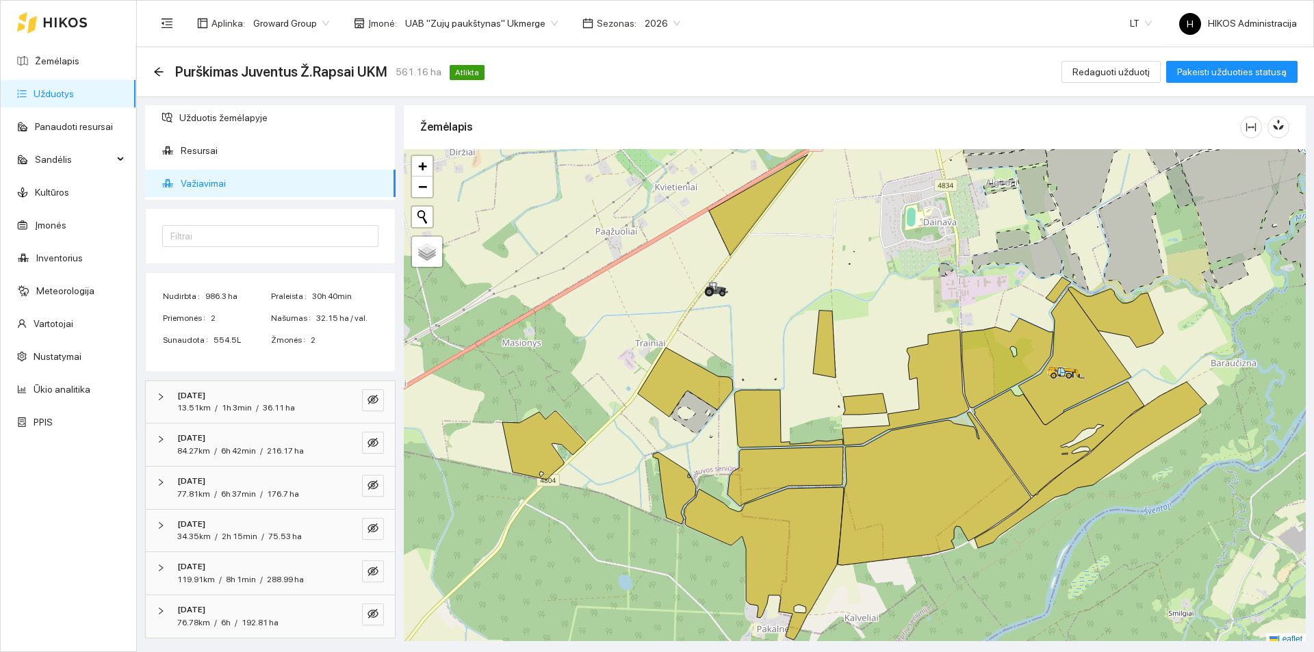
scroll to position [5, 0]
click at [368, 525] on icon "eye-invisible" at bounding box center [373, 527] width 11 height 11
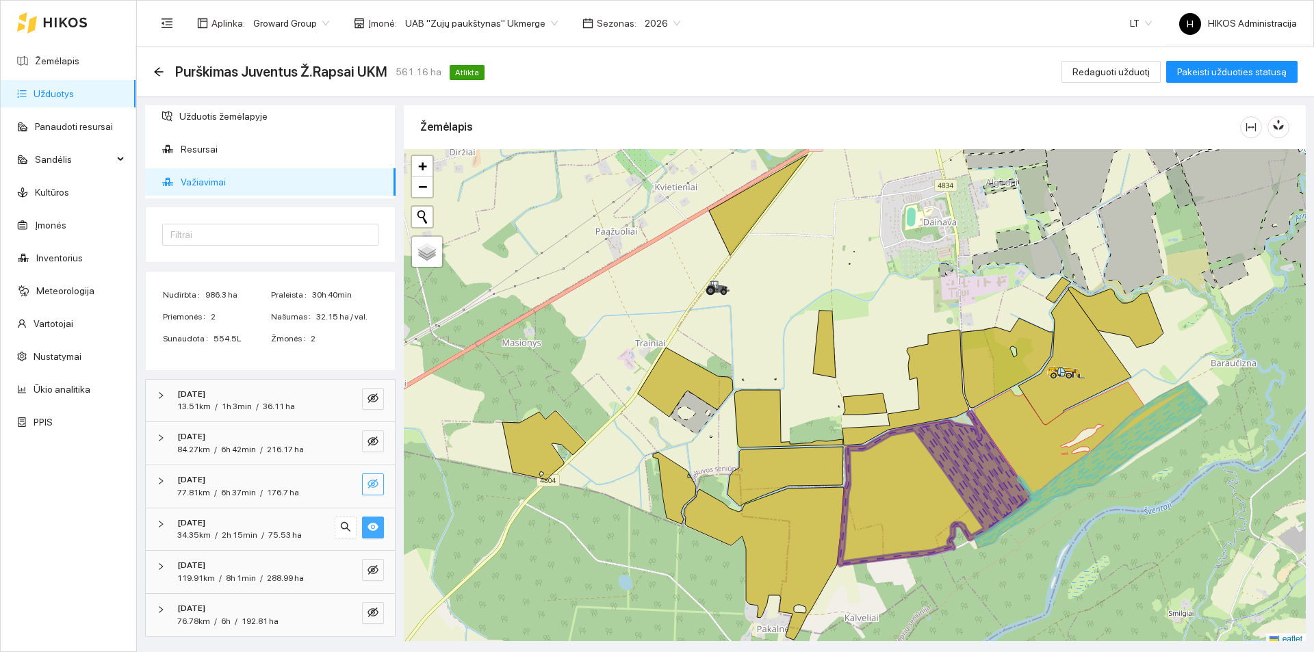
click at [368, 489] on icon "eye-invisible" at bounding box center [373, 484] width 11 height 11
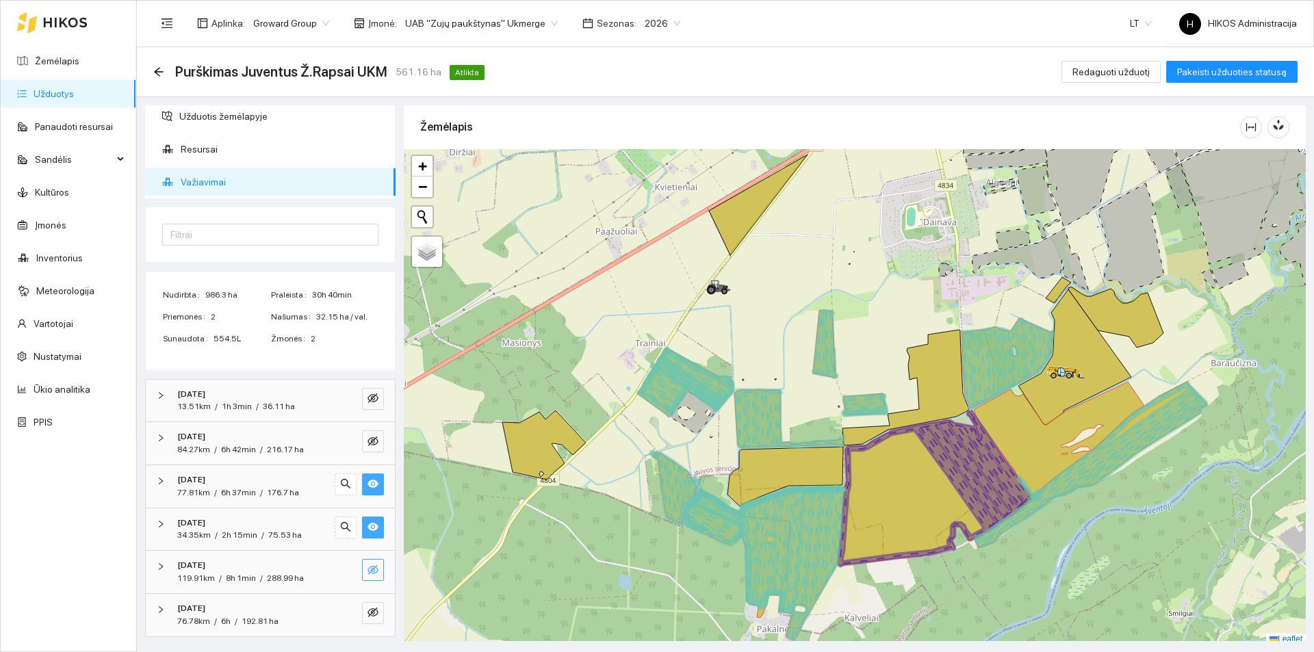
click at [368, 572] on icon "eye-invisible" at bounding box center [373, 570] width 11 height 10
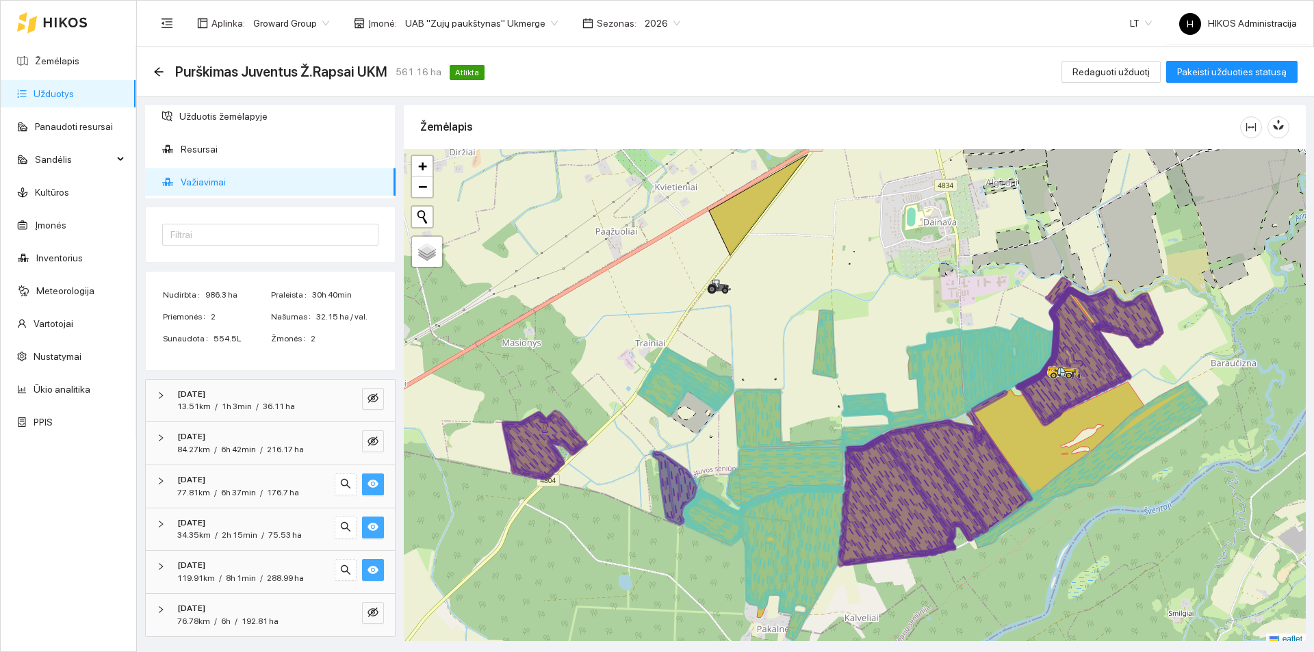
click at [368, 572] on icon "eye" at bounding box center [373, 570] width 11 height 8
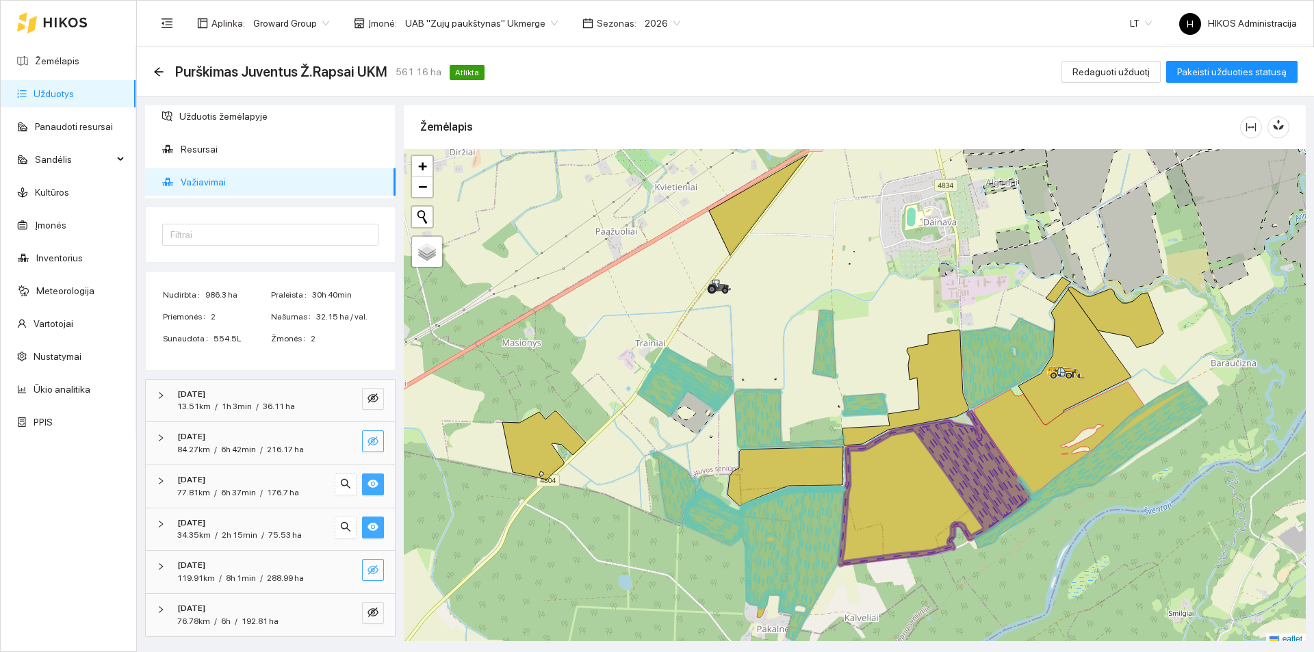
click at [368, 439] on icon "eye-invisible" at bounding box center [373, 441] width 11 height 11
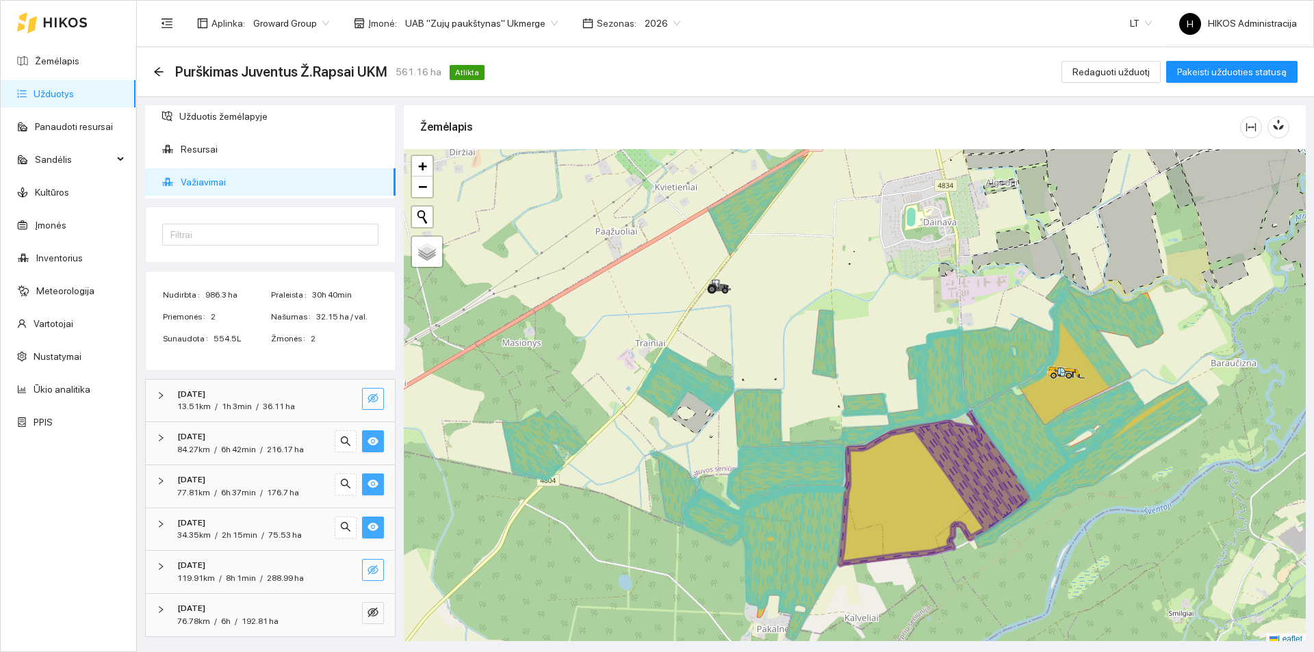
click at [362, 394] on button "button" at bounding box center [373, 399] width 22 height 22
click at [368, 565] on icon "eye-invisible" at bounding box center [373, 570] width 11 height 11
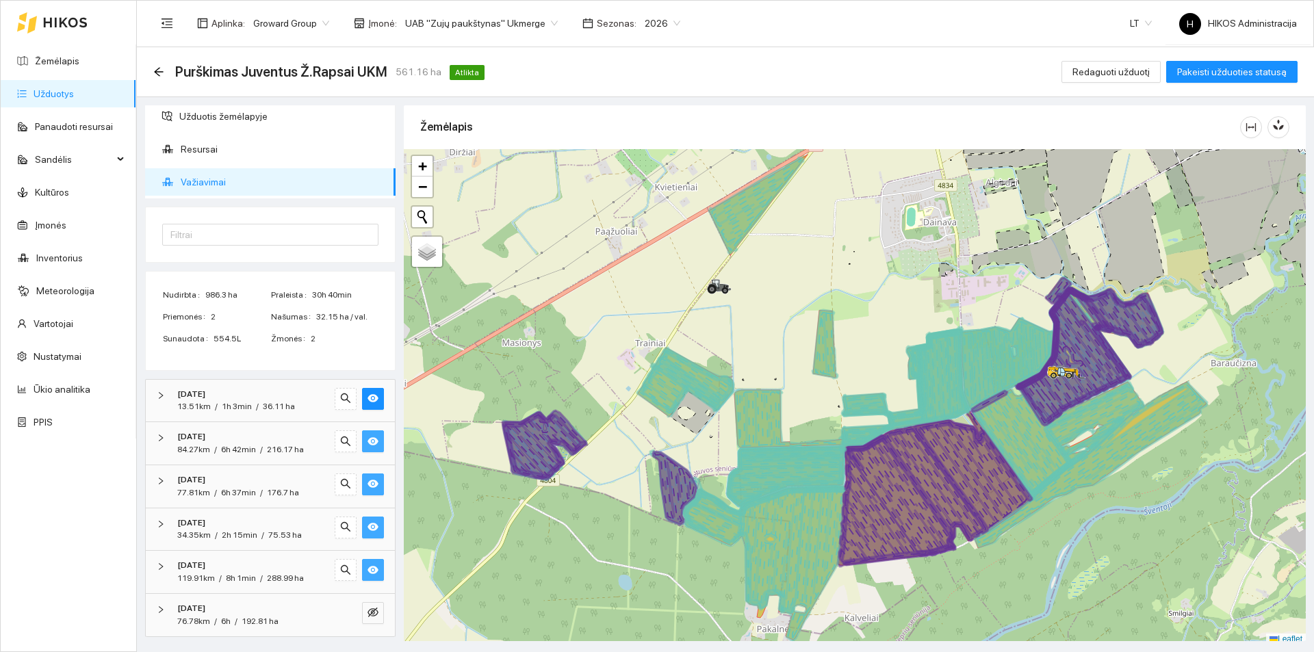
click at [368, 565] on icon "eye" at bounding box center [373, 570] width 11 height 11
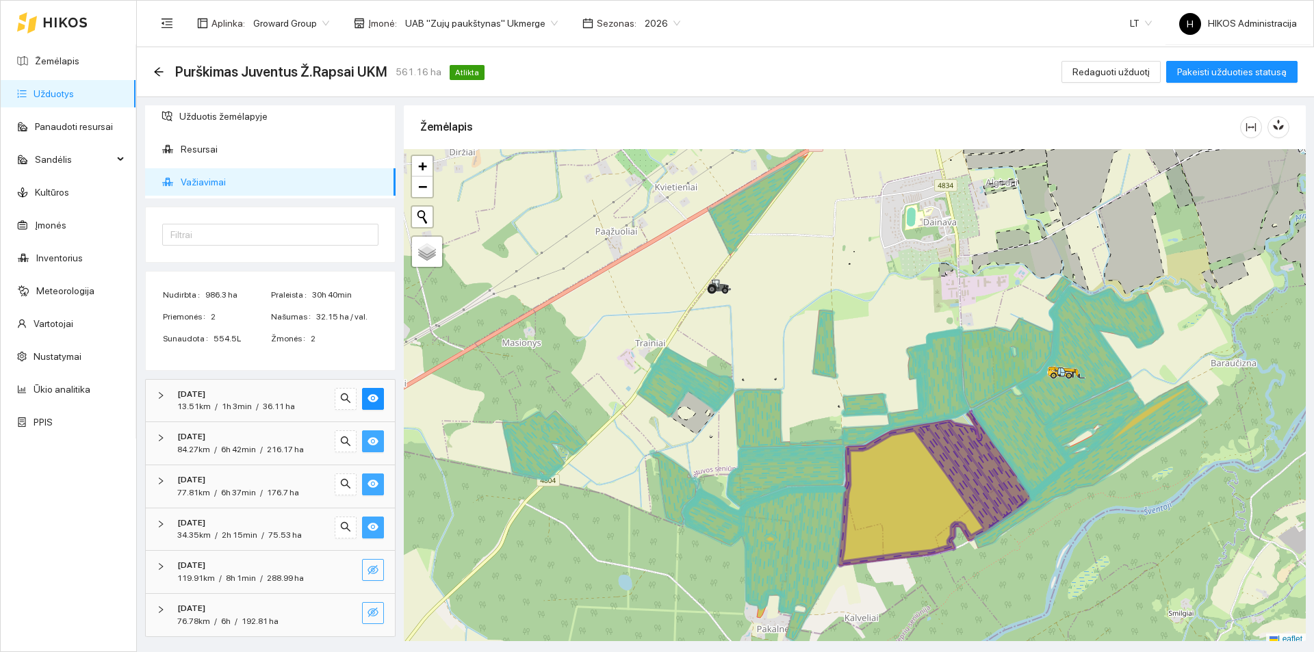
click at [368, 613] on icon "eye-invisible" at bounding box center [373, 613] width 11 height 10
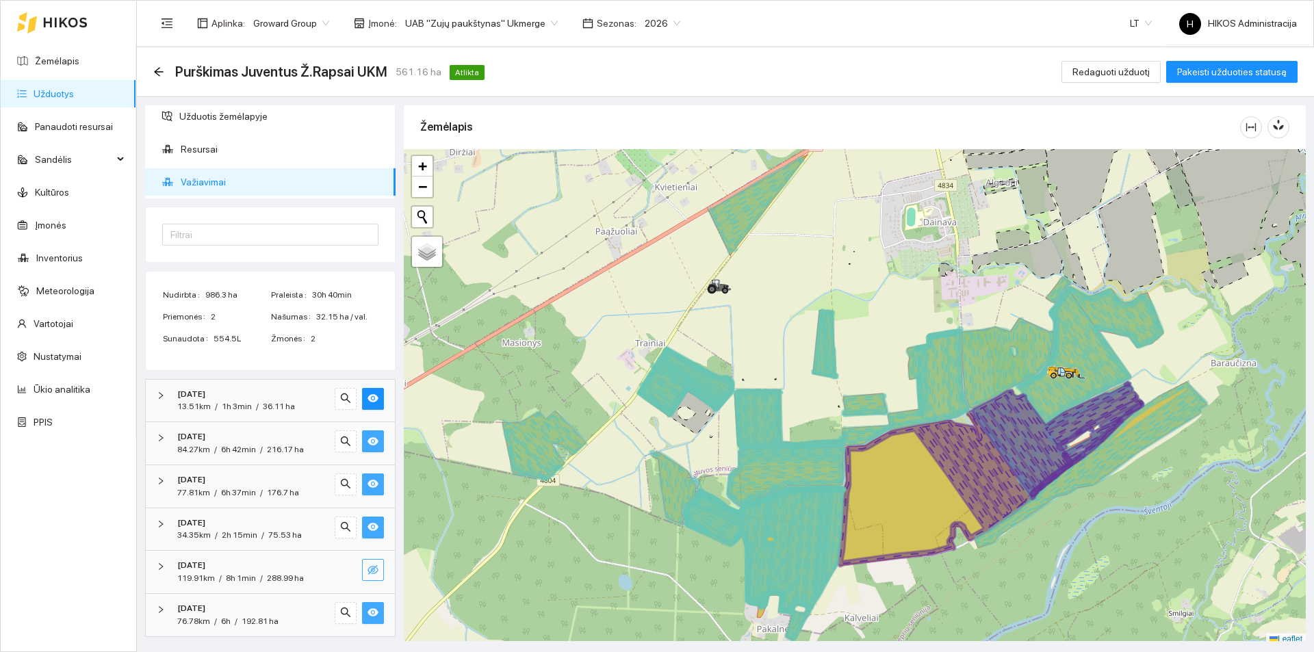
click at [368, 613] on icon "eye" at bounding box center [373, 612] width 11 height 11
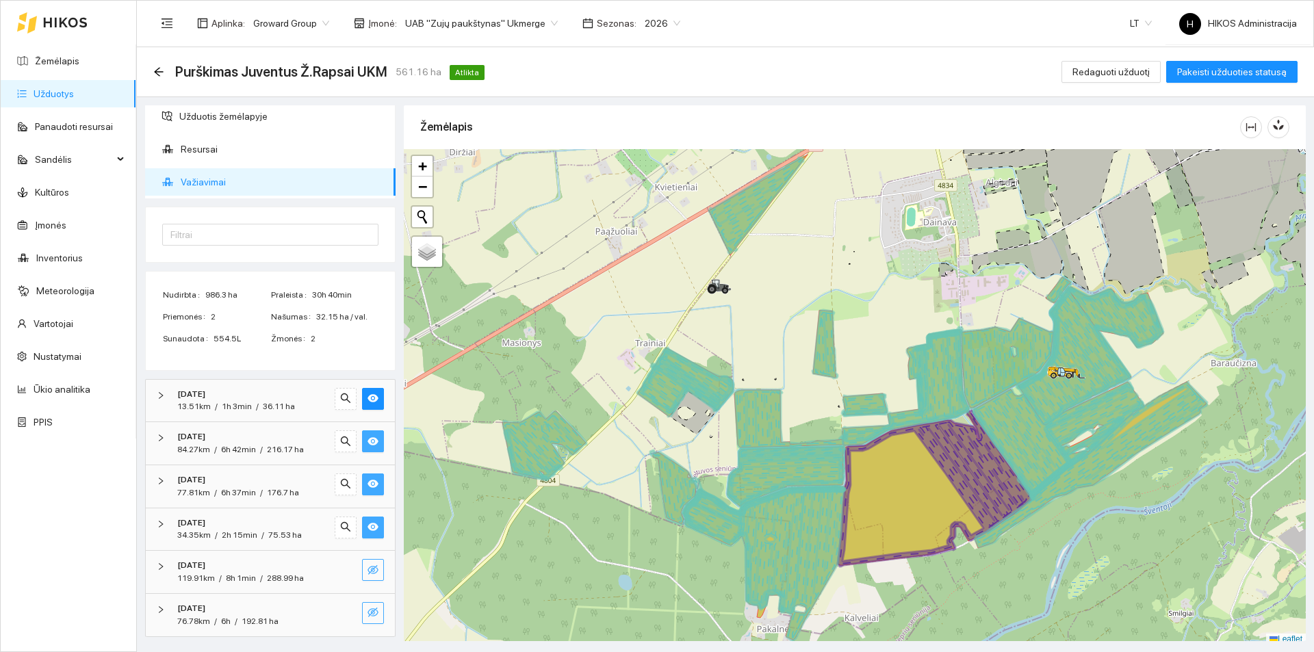
click at [365, 561] on button "button" at bounding box center [373, 570] width 22 height 22
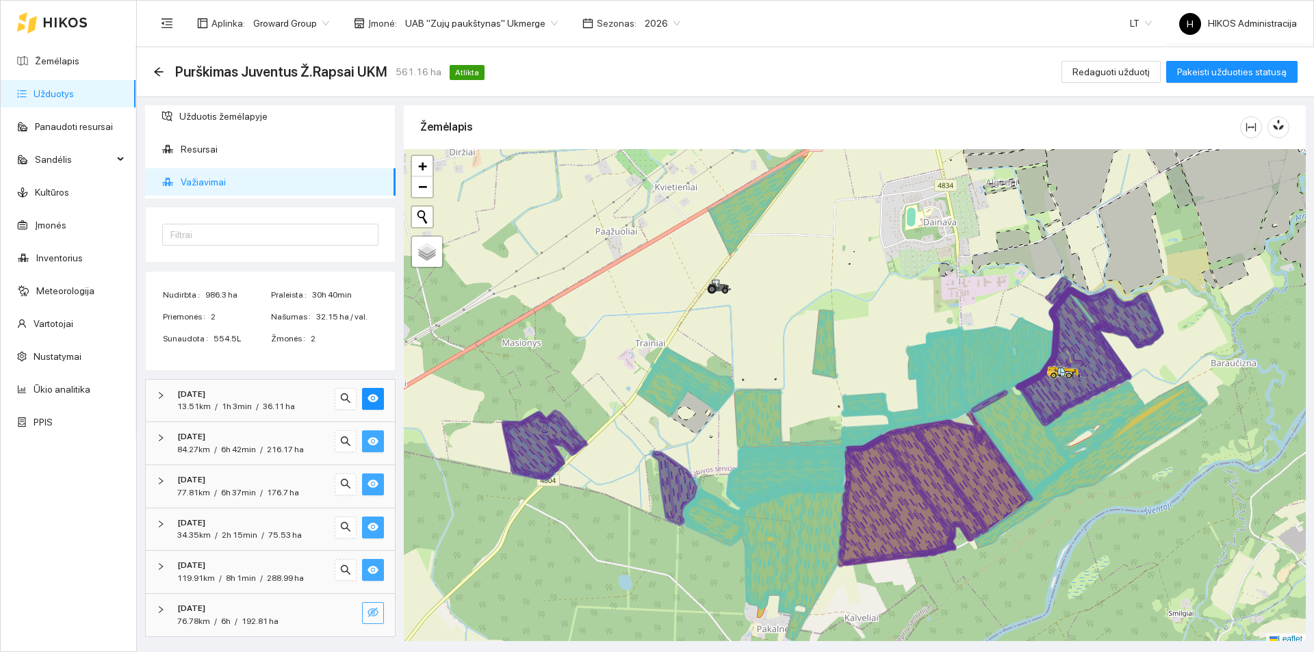
click at [365, 561] on button "button" at bounding box center [373, 570] width 22 height 22
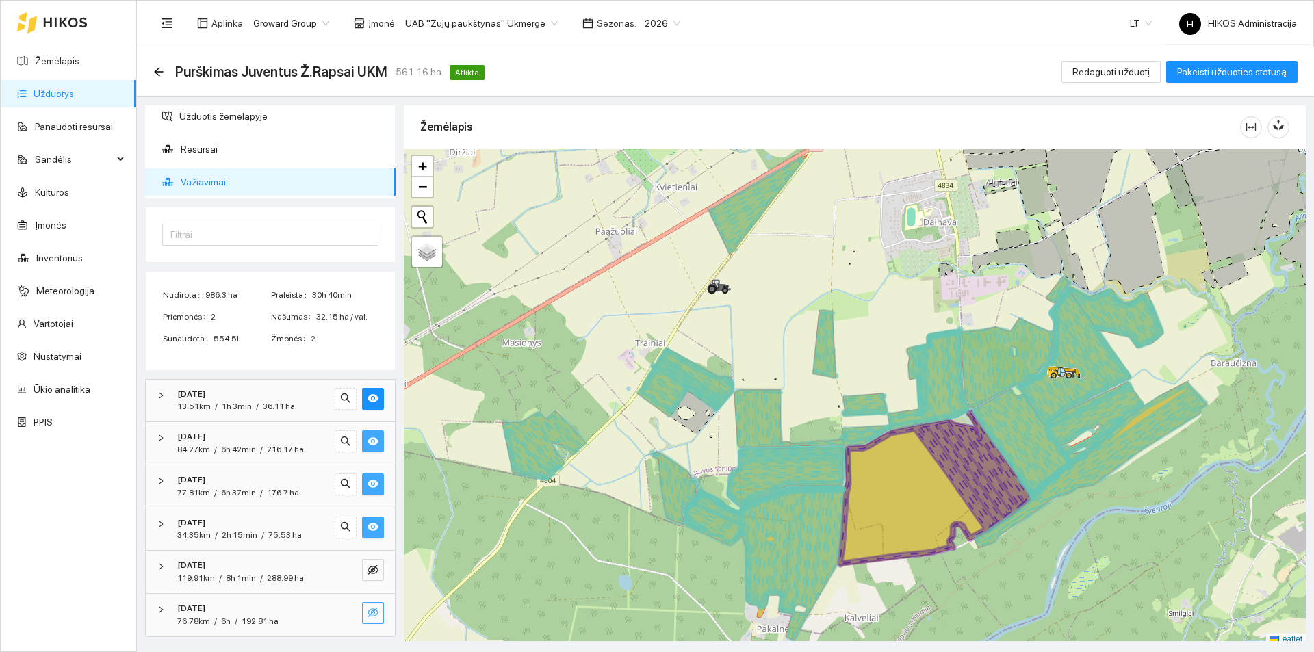
click at [368, 609] on icon "eye-invisible" at bounding box center [373, 612] width 11 height 11
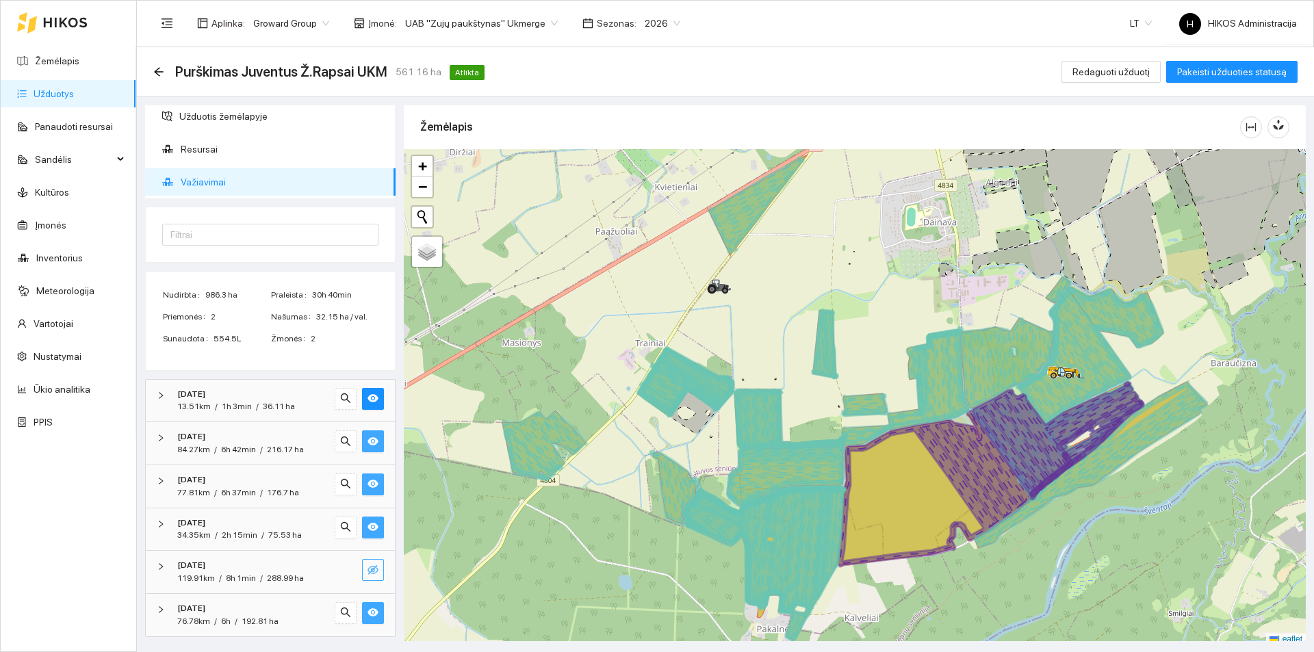
click at [362, 563] on button "button" at bounding box center [373, 570] width 22 height 22
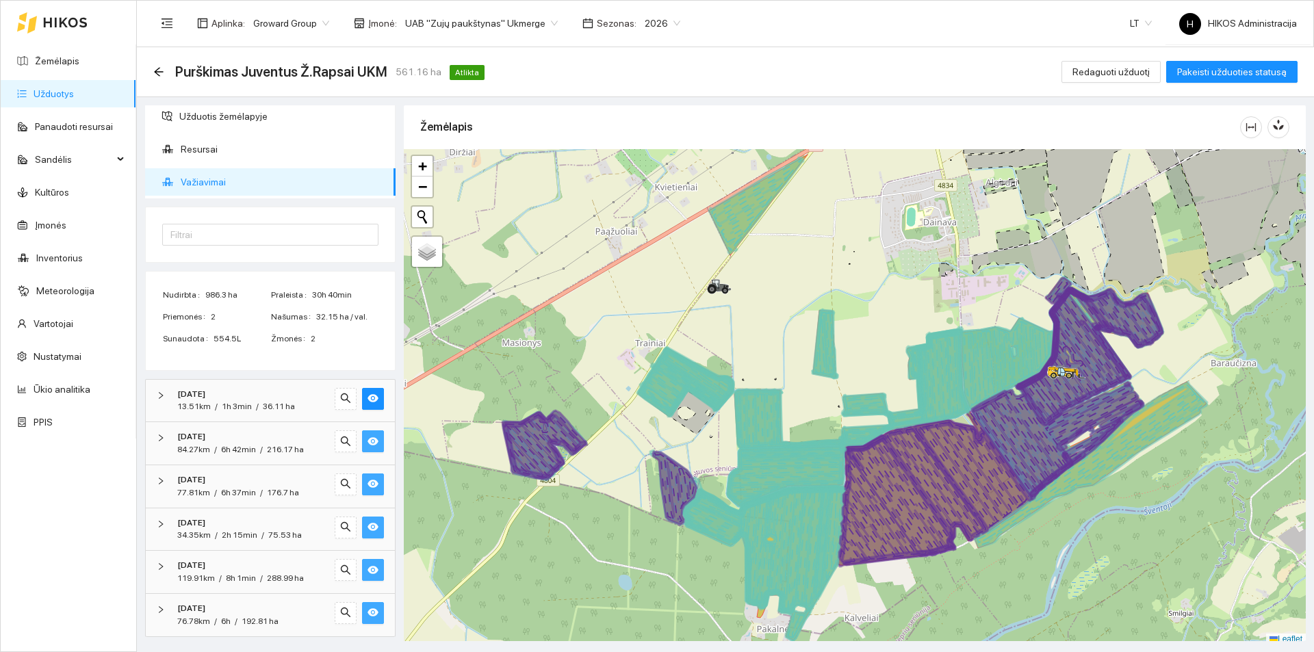
click at [362, 563] on button "button" at bounding box center [373, 570] width 22 height 22
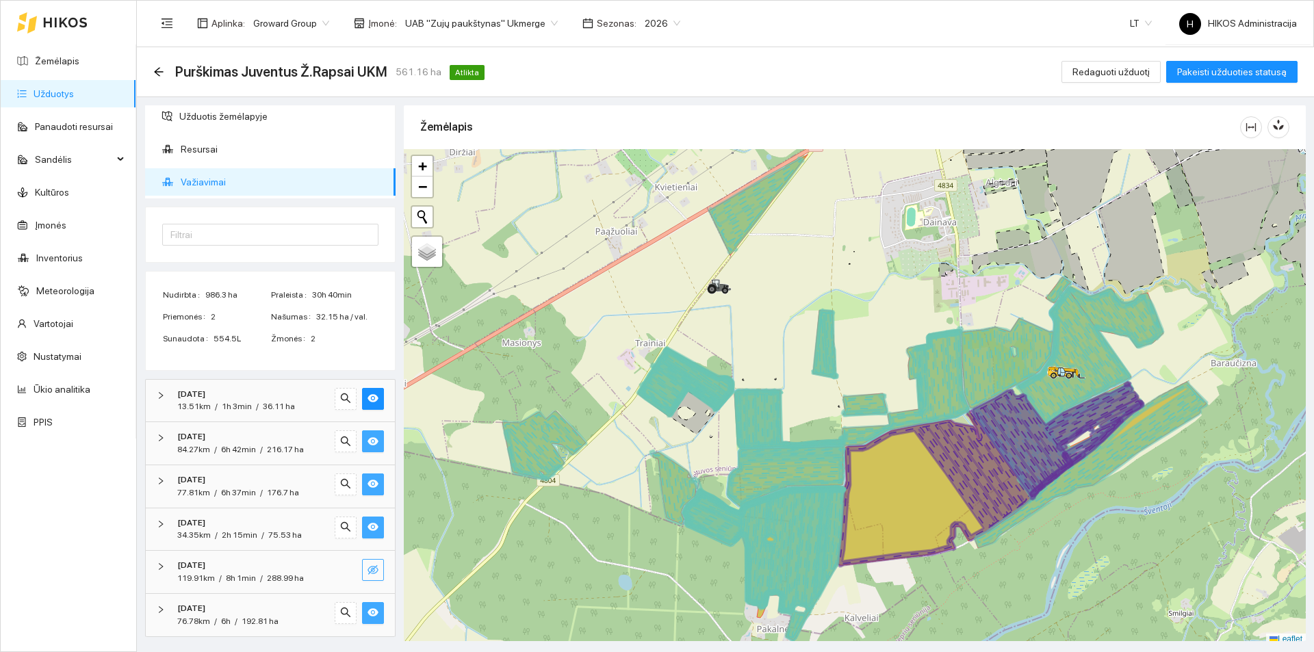
click at [362, 563] on button "button" at bounding box center [373, 570] width 22 height 22
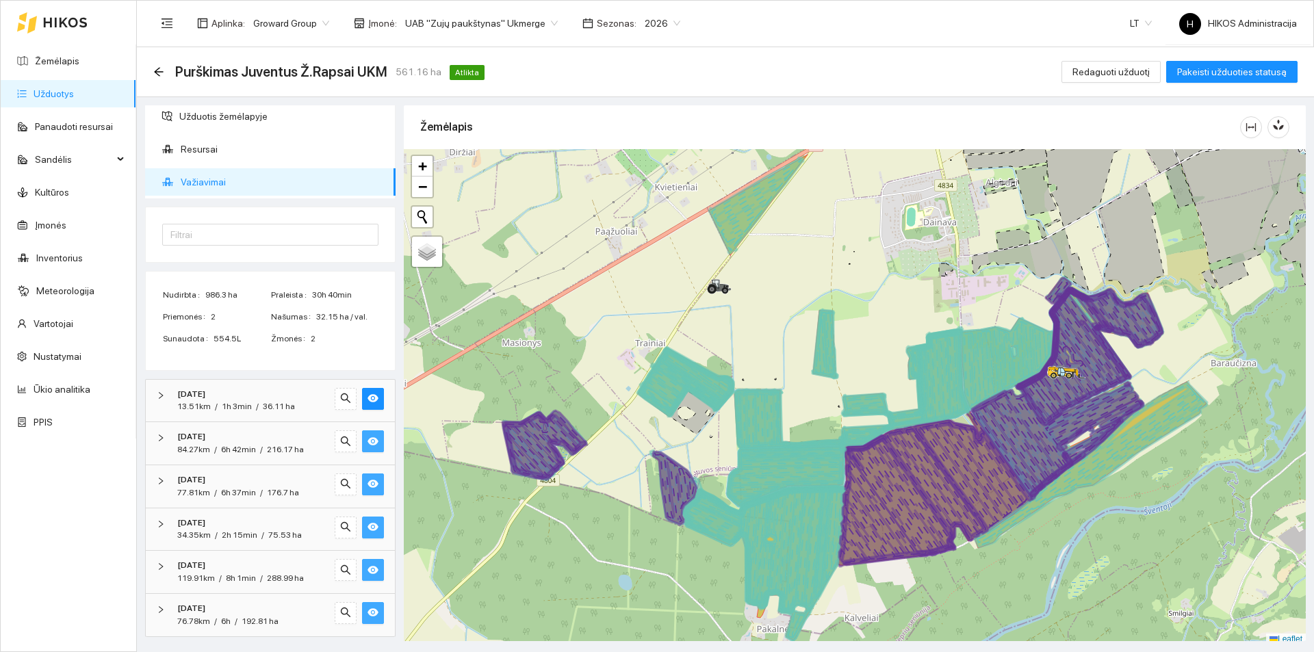
click at [362, 563] on button "button" at bounding box center [373, 570] width 22 height 22
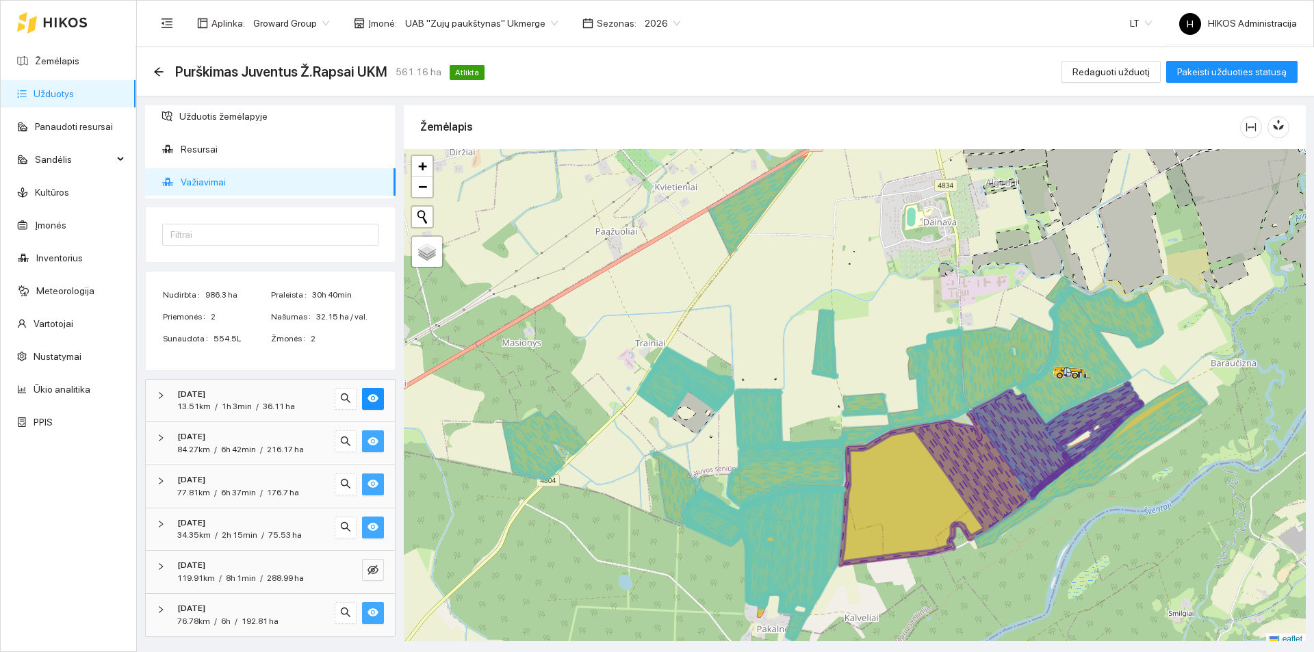
click at [366, 606] on button "button" at bounding box center [373, 613] width 22 height 22
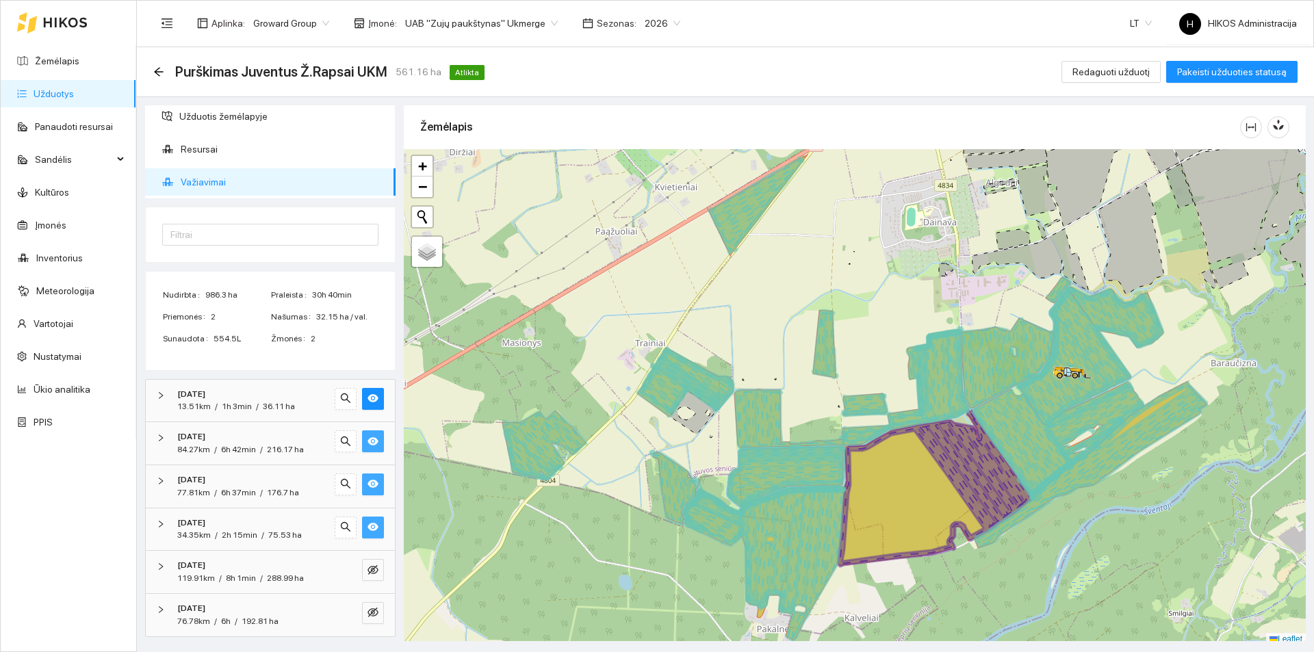
click at [368, 533] on icon "eye" at bounding box center [373, 527] width 11 height 11
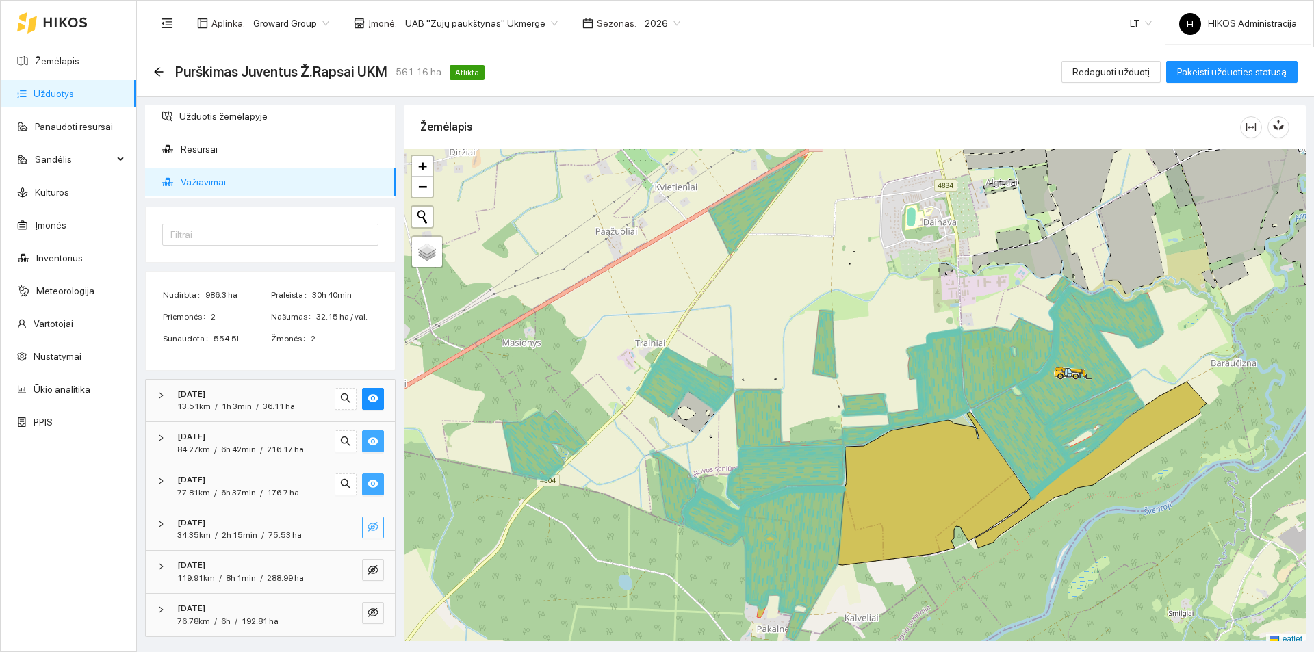
click at [368, 489] on button "button" at bounding box center [373, 485] width 22 height 22
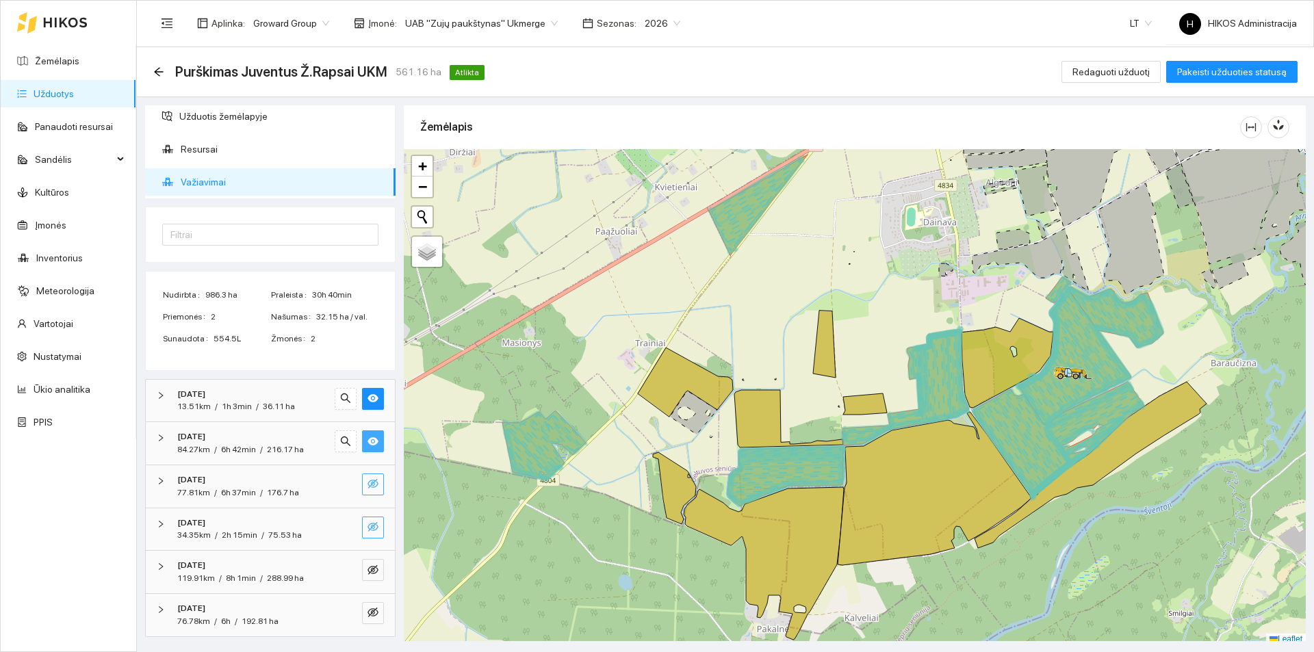
click at [368, 489] on button "button" at bounding box center [373, 485] width 22 height 22
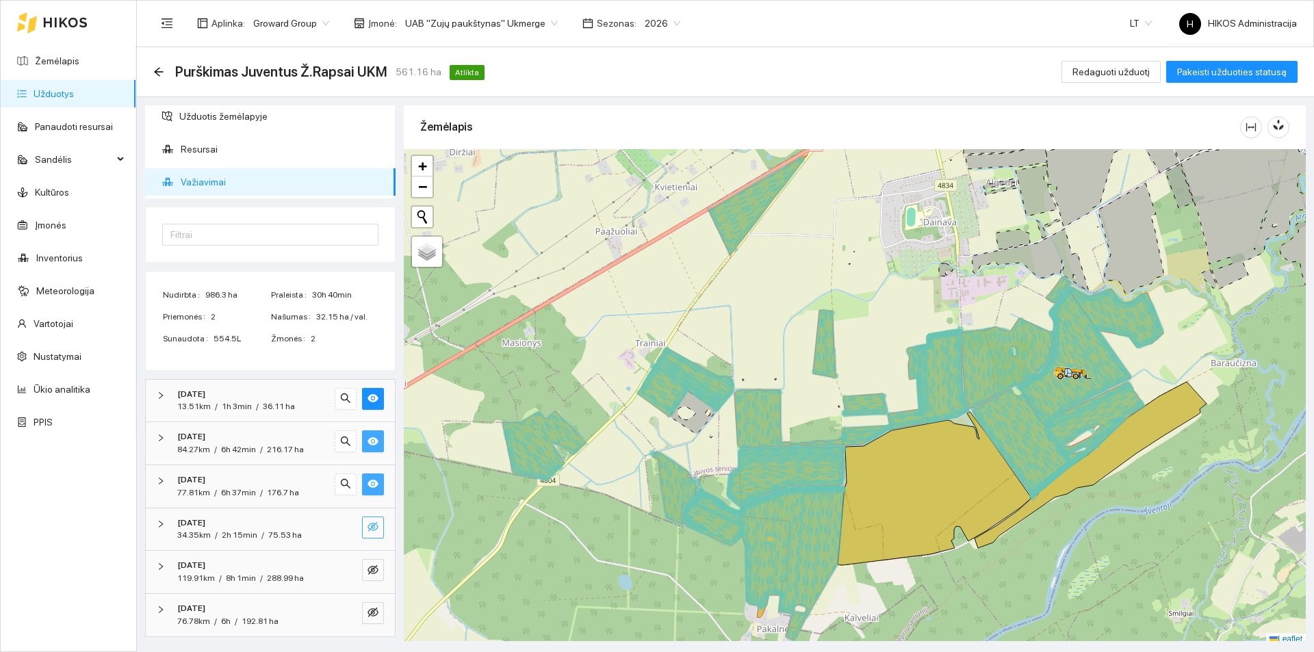
click at [368, 489] on button "button" at bounding box center [373, 485] width 22 height 22
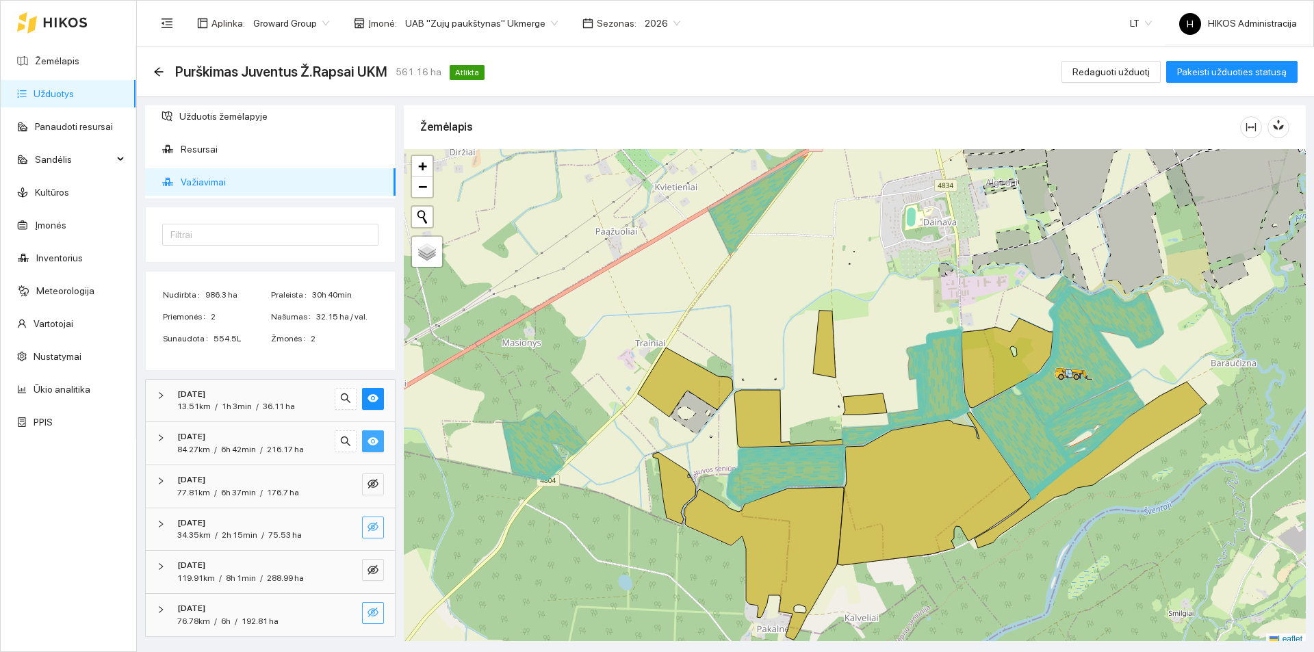
click at [368, 610] on icon "eye-invisible" at bounding box center [373, 612] width 11 height 11
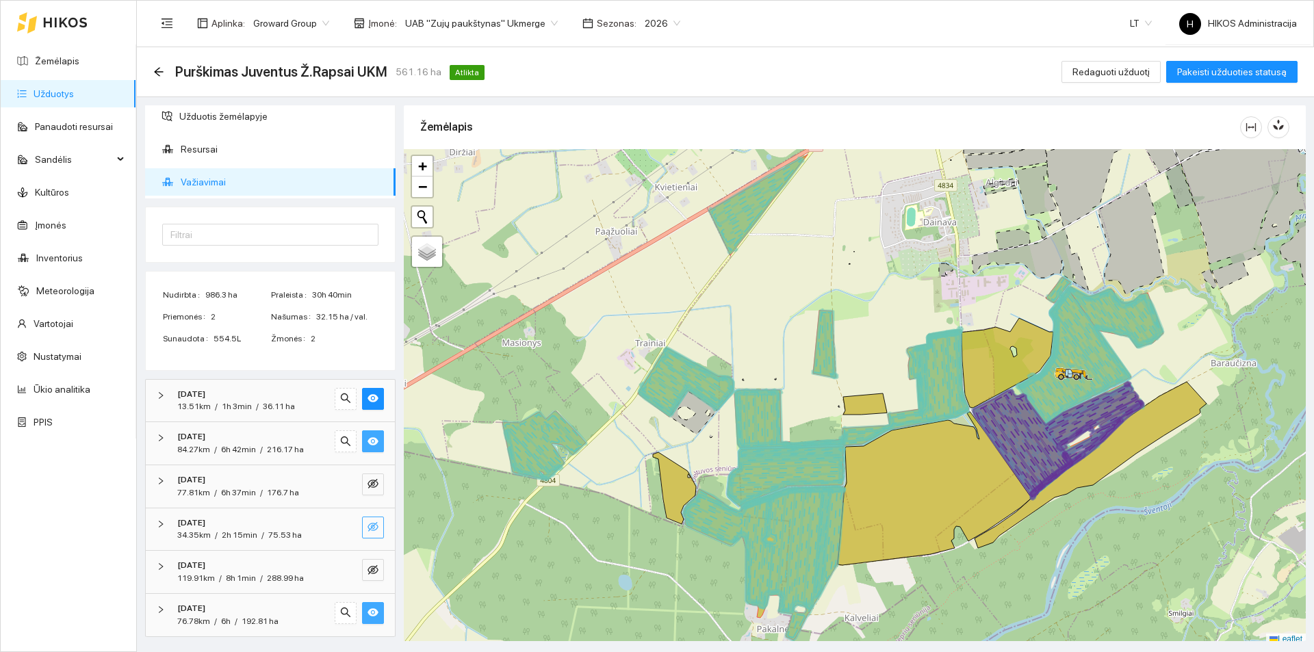
click at [368, 609] on icon "eye" at bounding box center [373, 612] width 11 height 11
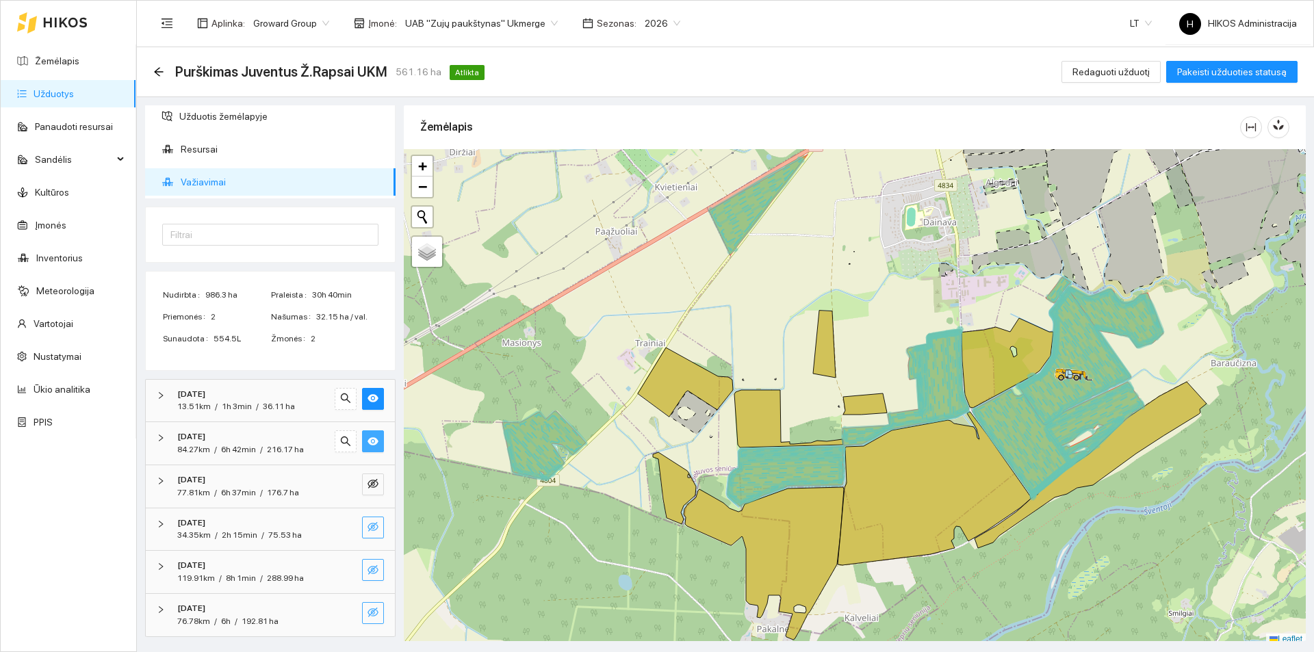
click at [368, 568] on icon "eye-invisible" at bounding box center [373, 570] width 11 height 11
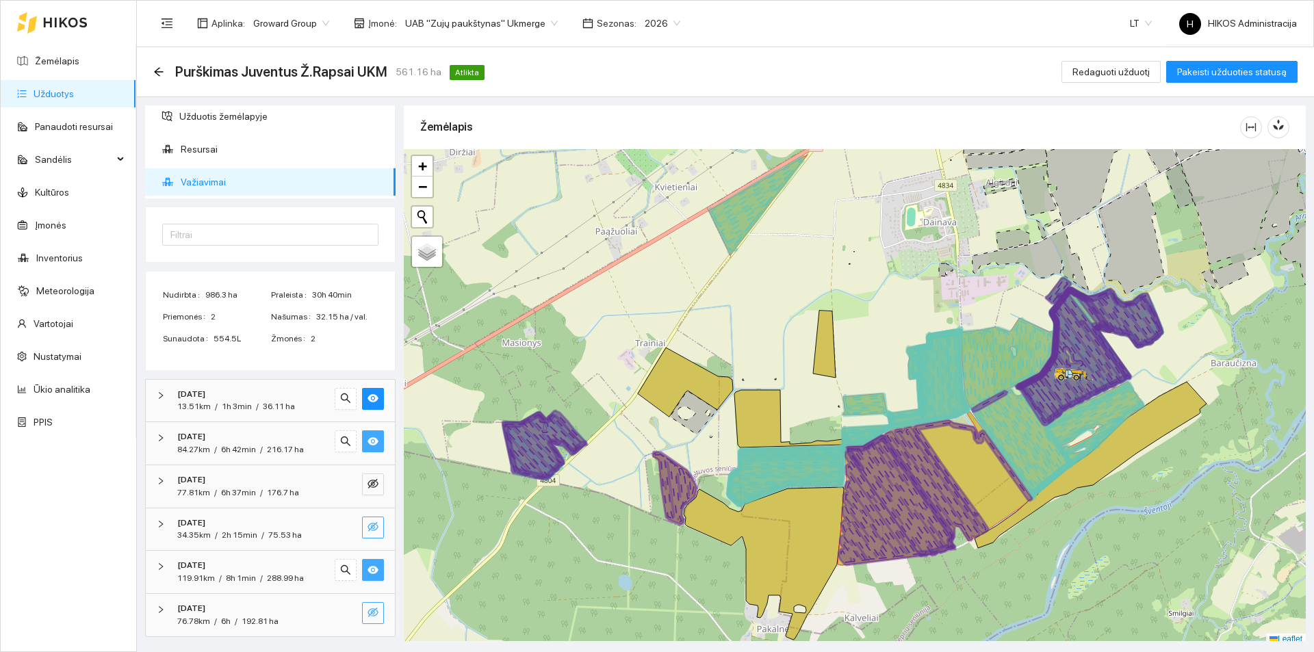
click at [368, 568] on icon "eye" at bounding box center [373, 570] width 11 height 8
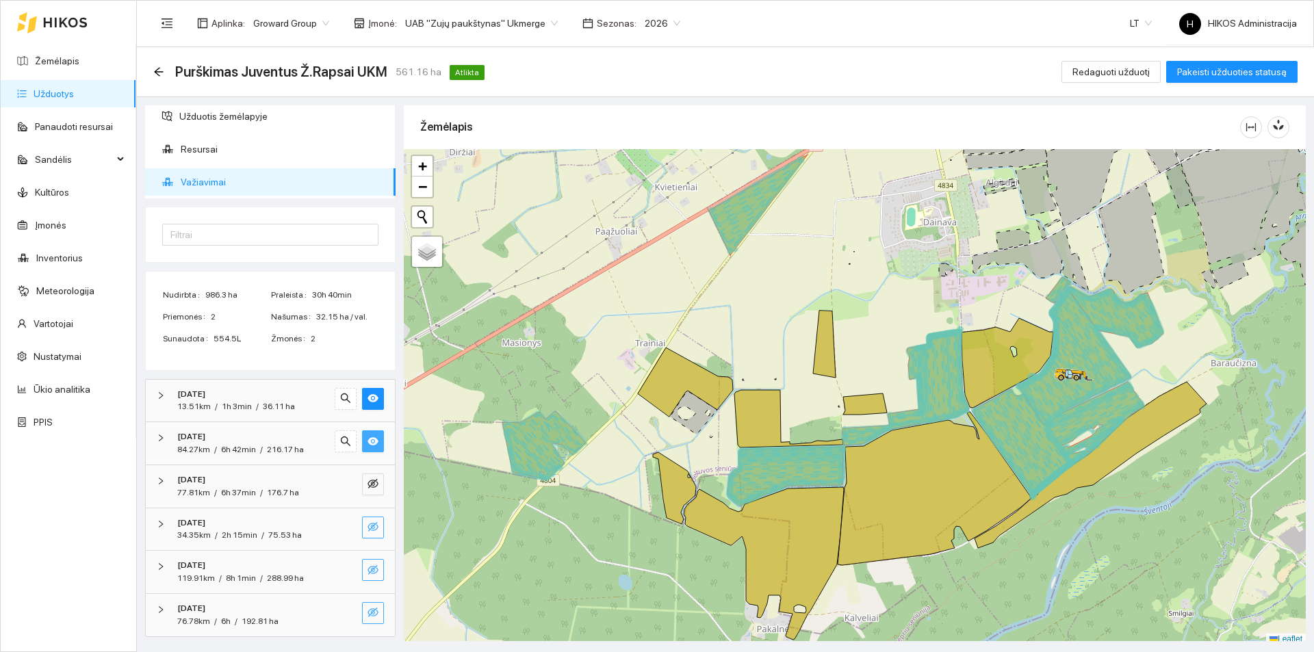
click at [368, 568] on icon "eye-invisible" at bounding box center [373, 570] width 11 height 11
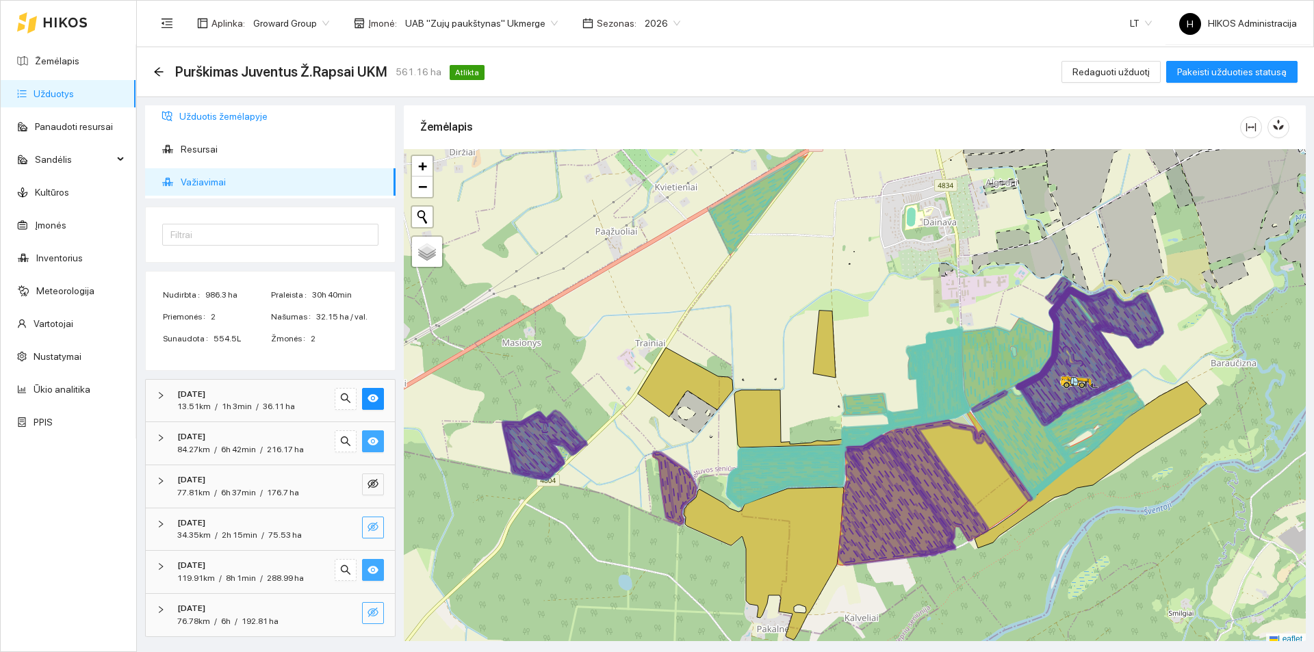
click at [244, 108] on span "Užduotis žemėlapyje" at bounding box center [281, 116] width 205 height 27
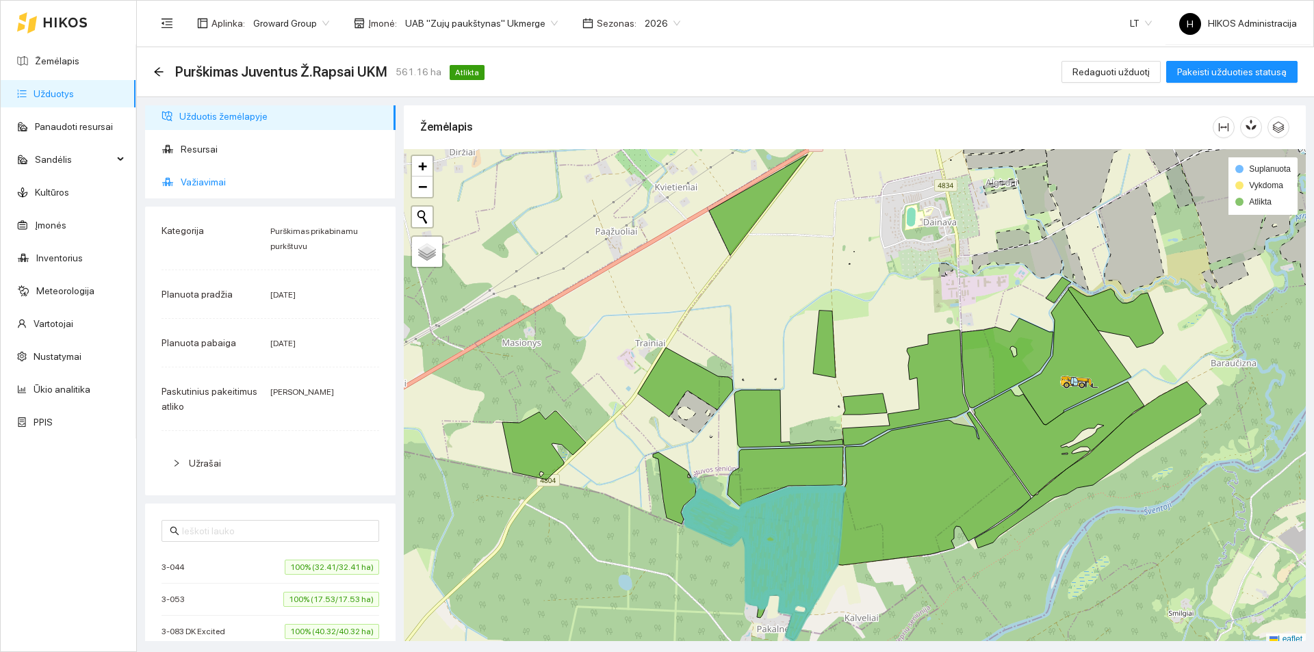
click at [233, 180] on span "Važiavimai" at bounding box center [283, 181] width 204 height 27
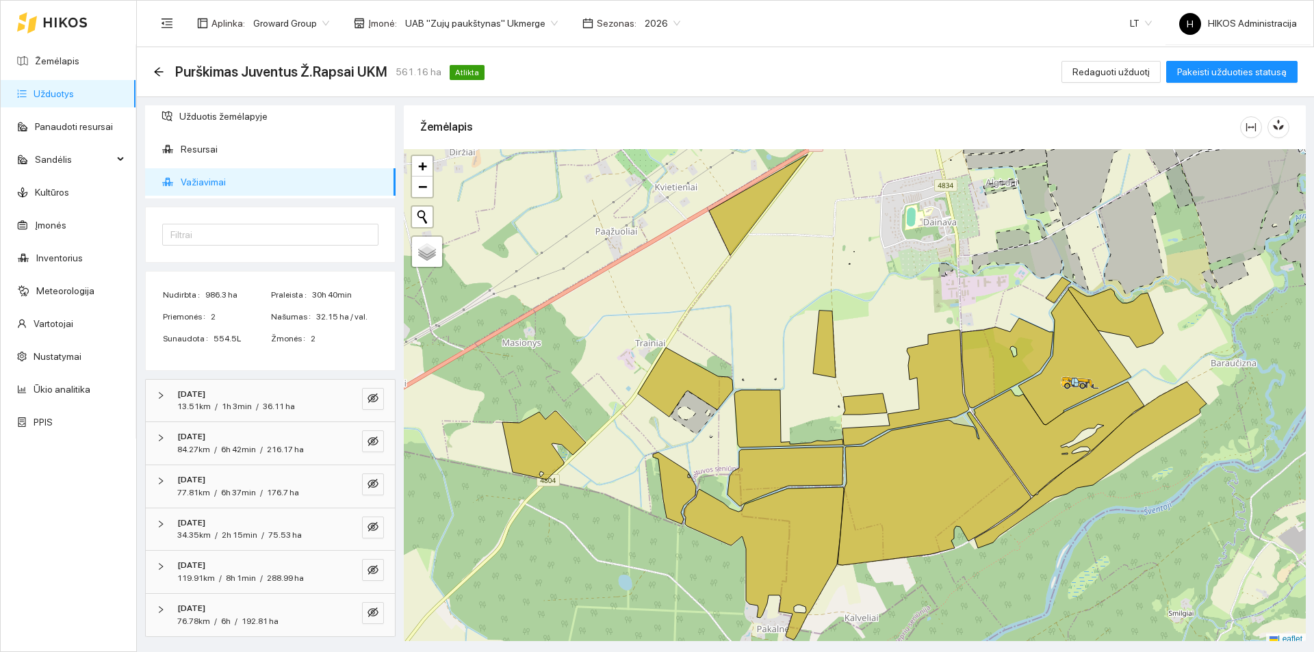
click at [984, 358] on icon at bounding box center [1008, 363] width 92 height 90
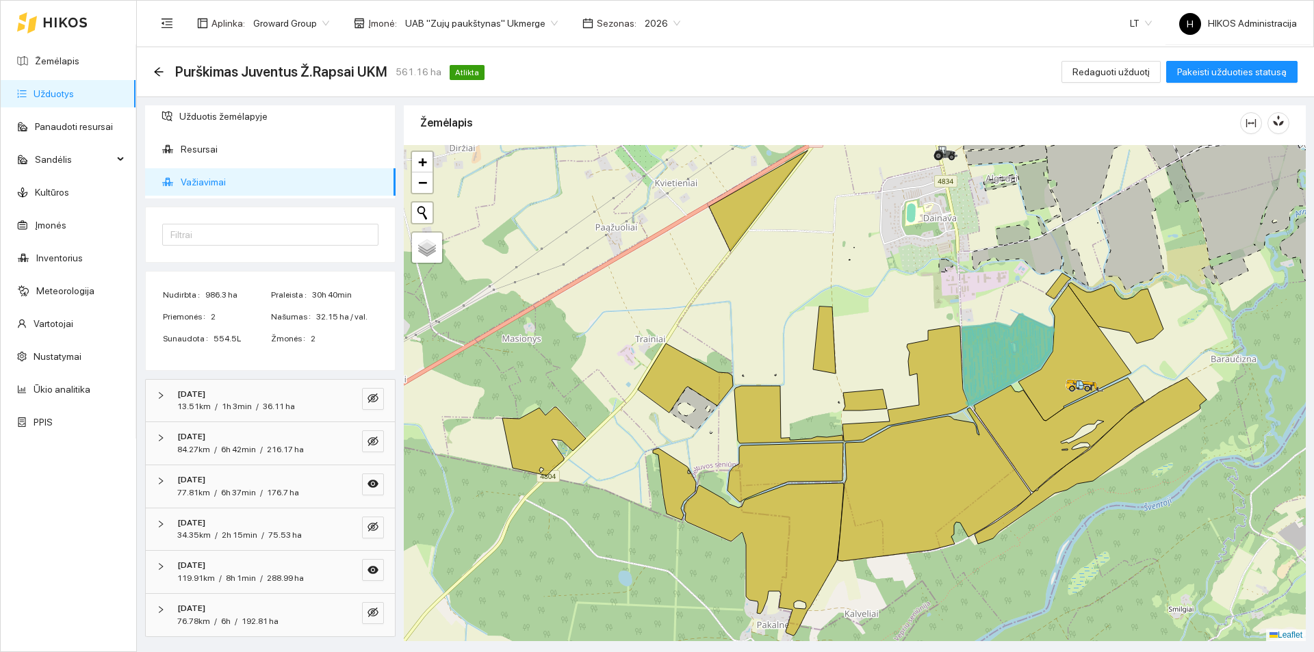
click at [983, 357] on icon at bounding box center [1009, 359] width 92 height 91
click at [1000, 355] on icon at bounding box center [1008, 359] width 92 height 90
click at [1000, 355] on icon at bounding box center [1009, 359] width 92 height 91
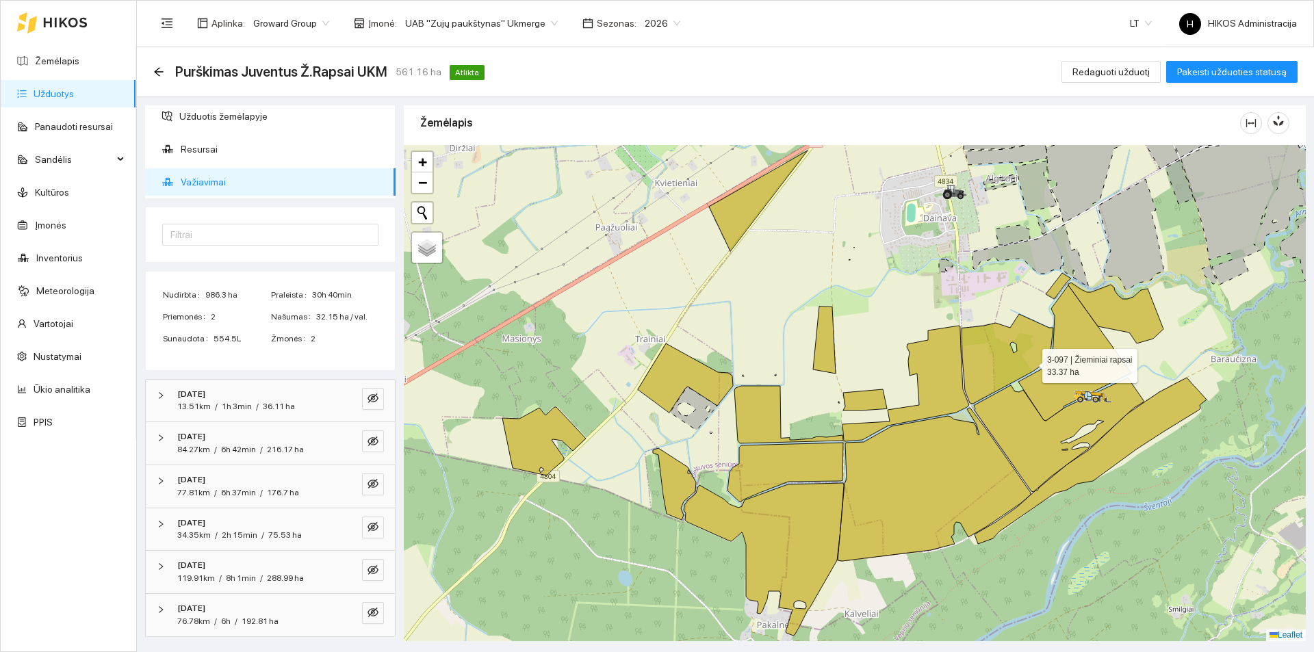
click at [978, 364] on icon at bounding box center [1008, 359] width 92 height 90
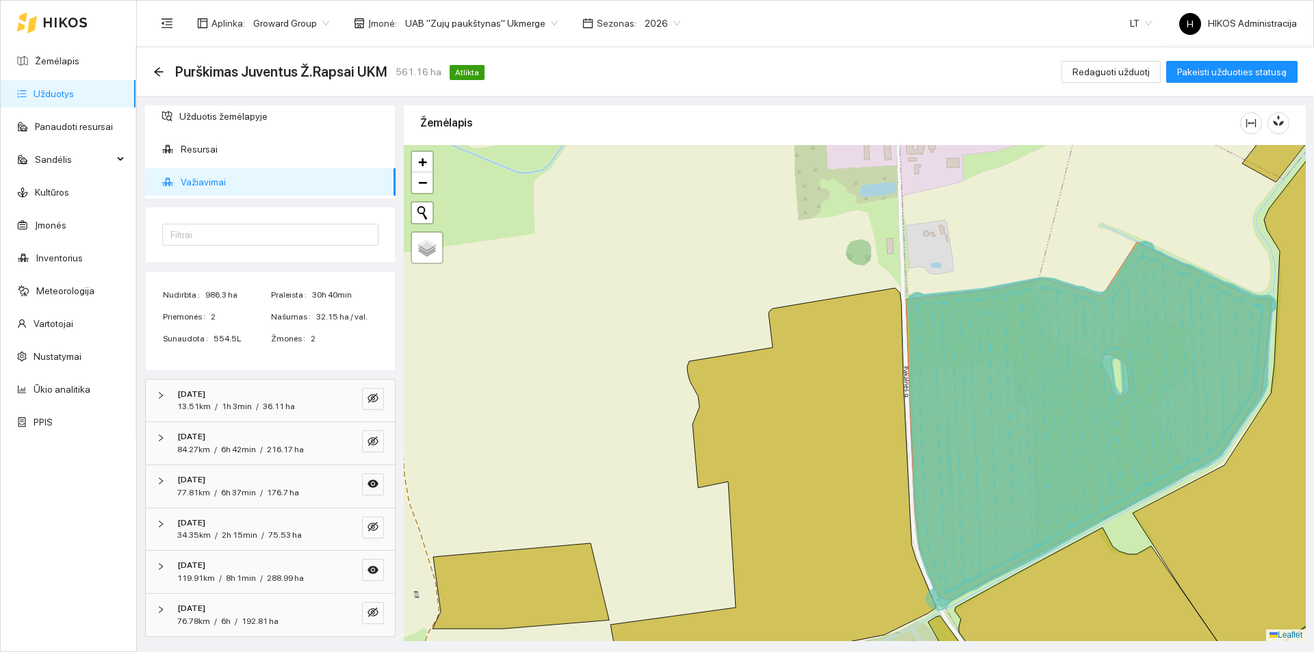
click at [303, 485] on div "[DATE]" at bounding box center [251, 480] width 149 height 13
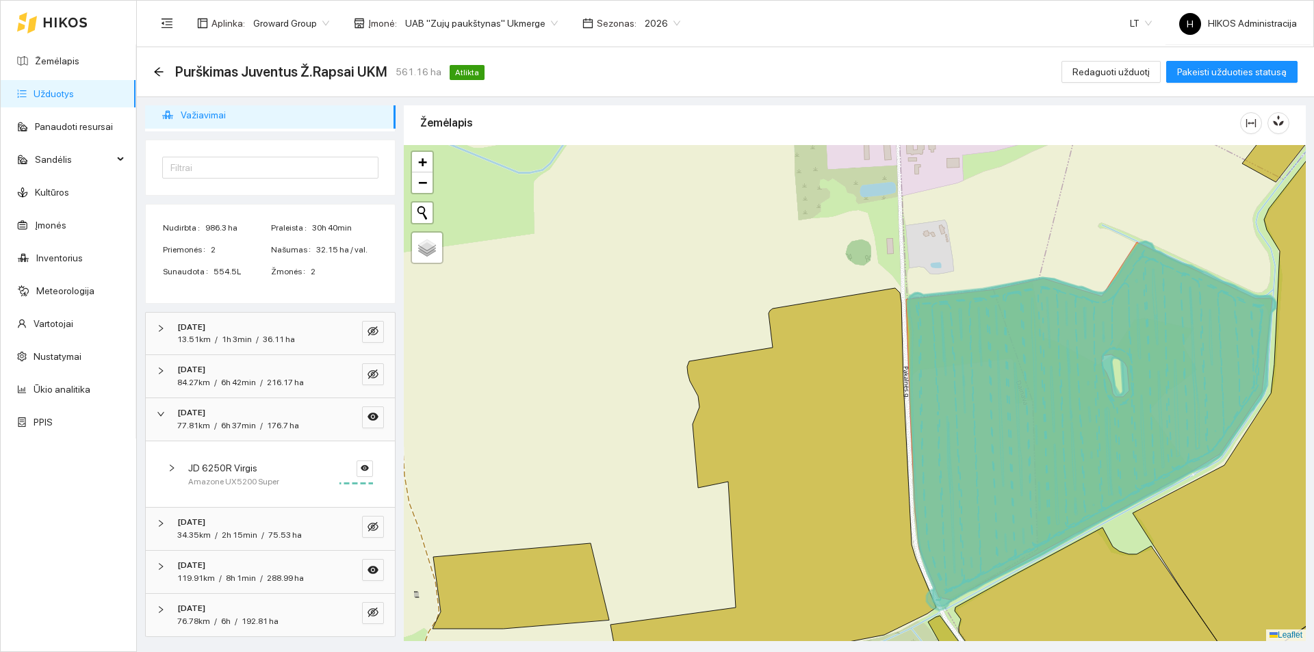
click at [309, 574] on div "119.91km / 8h 1min / 288.99 ha" at bounding box center [251, 578] width 149 height 13
click at [368, 574] on icon "eye" at bounding box center [373, 570] width 11 height 8
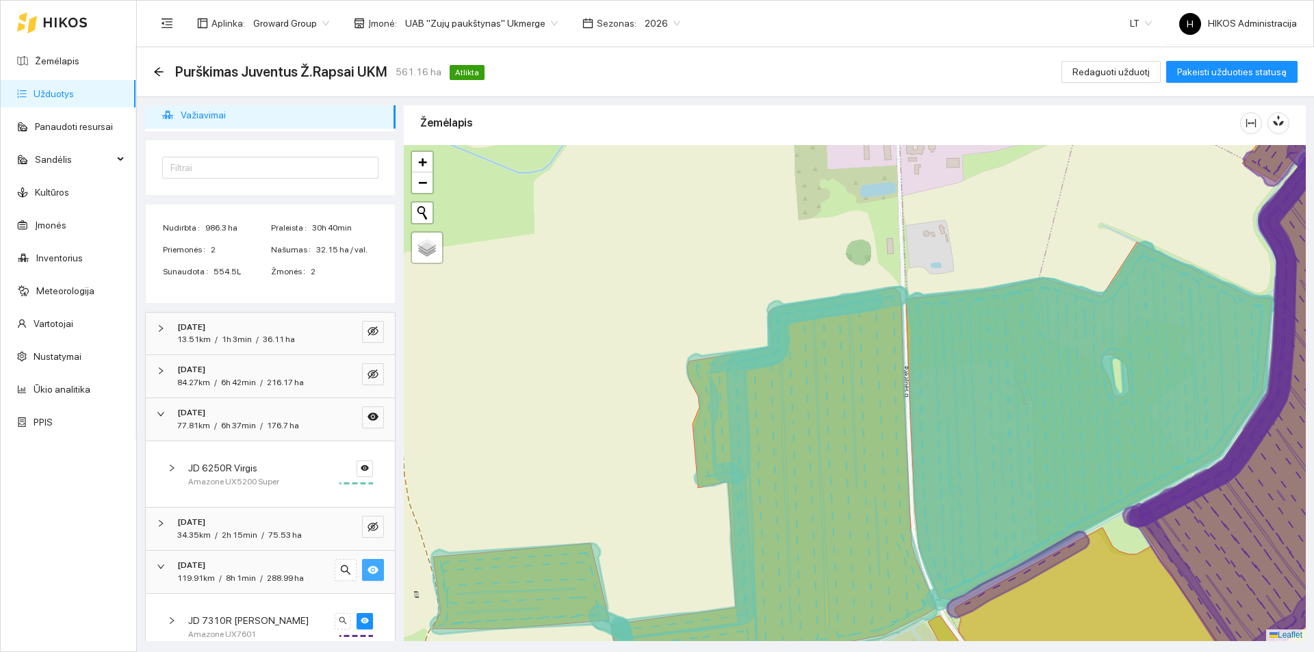
click at [368, 574] on icon "eye" at bounding box center [373, 570] width 11 height 8
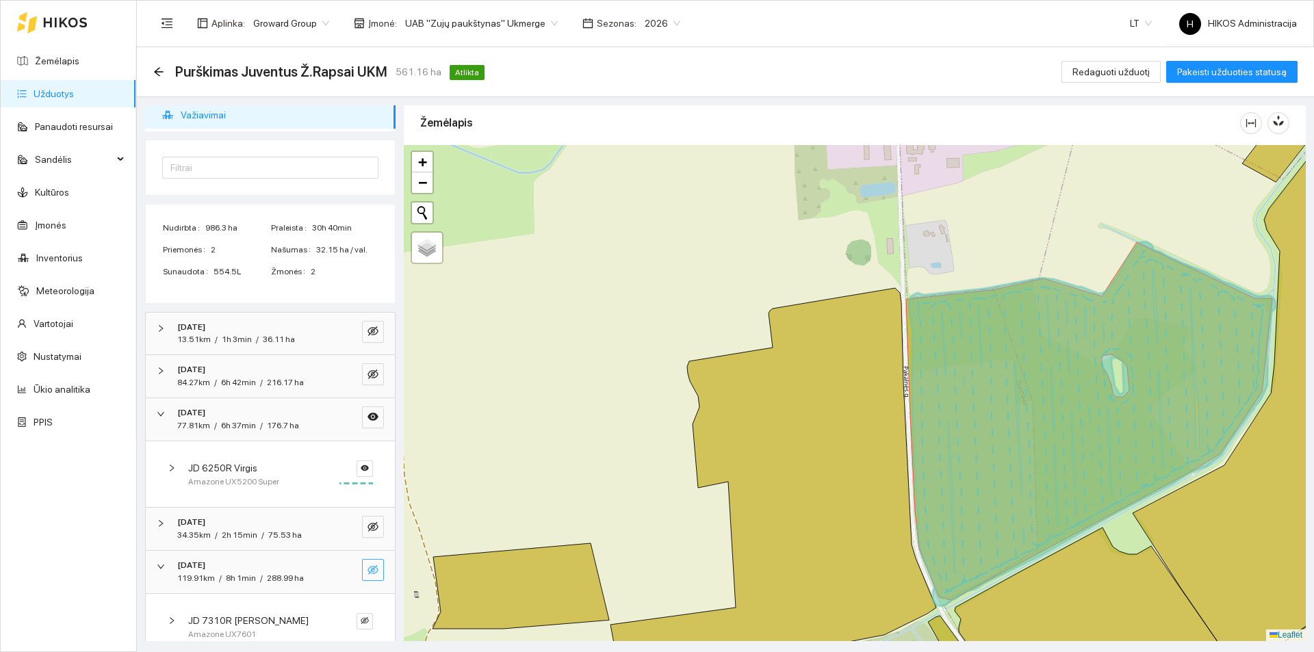
click at [368, 574] on icon "eye-invisible" at bounding box center [373, 570] width 11 height 10
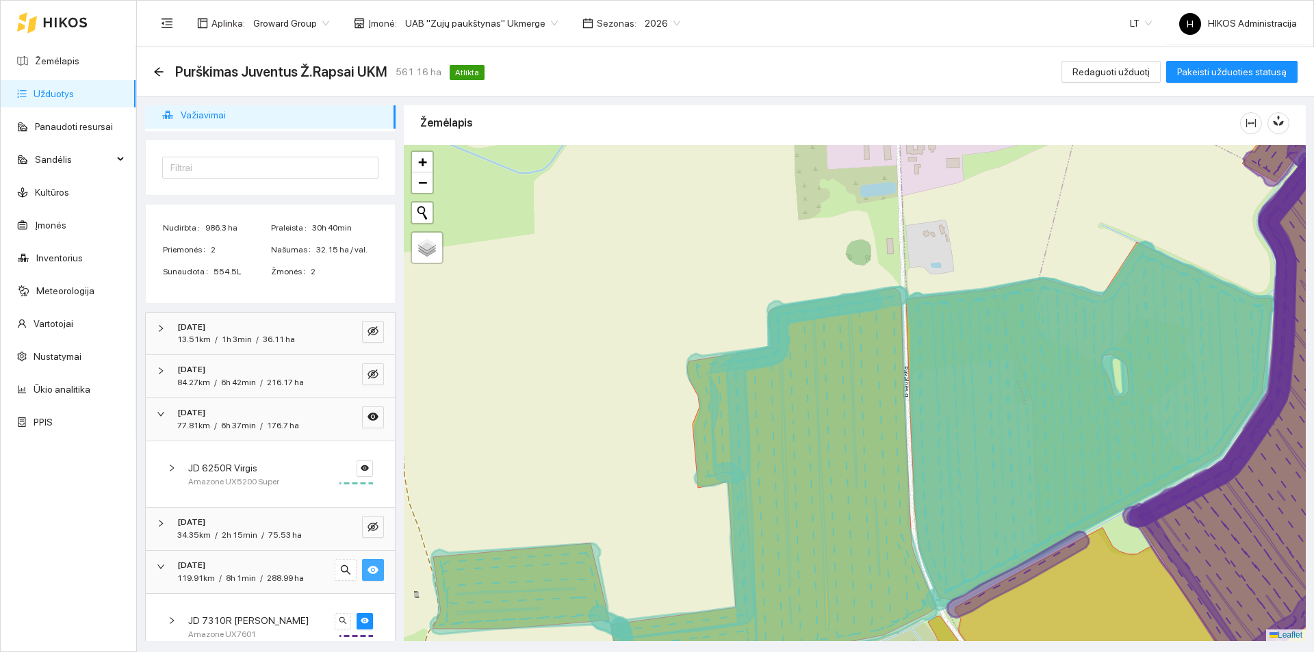
click at [368, 574] on icon "eye" at bounding box center [373, 570] width 11 height 8
